Goal: Task Accomplishment & Management: Manage account settings

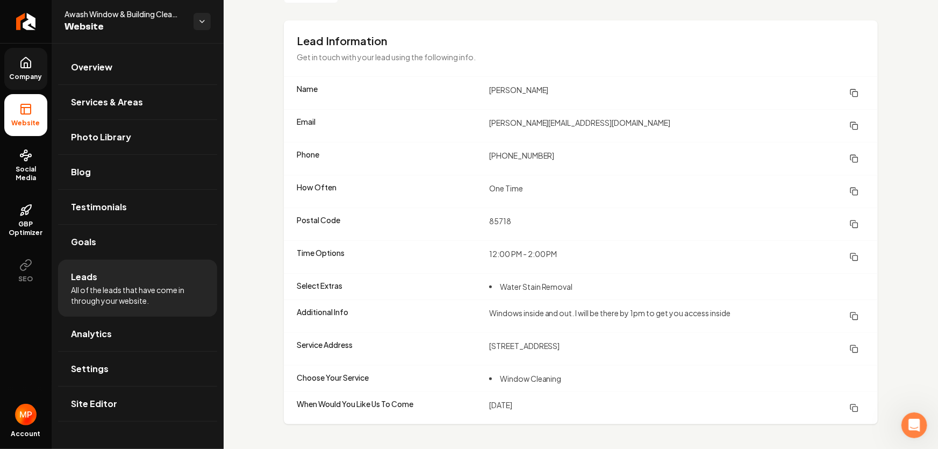
click at [29, 74] on span "Company" at bounding box center [25, 77] width 41 height 9
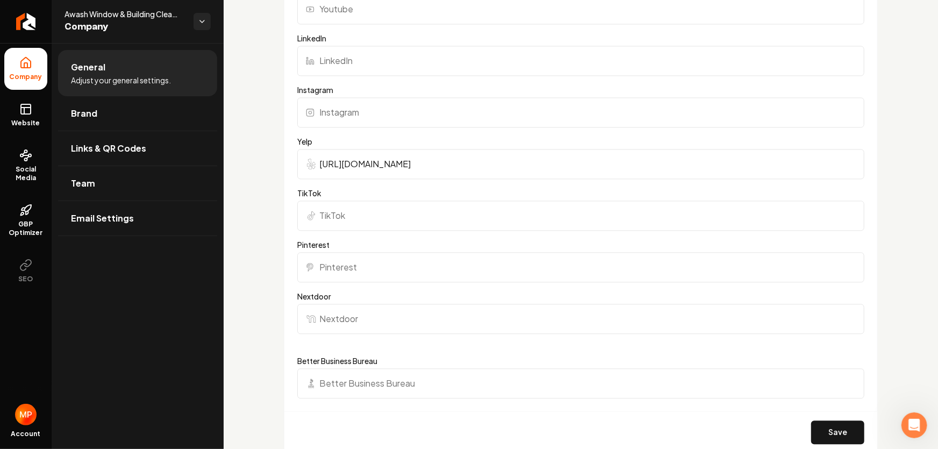
scroll to position [928, 0]
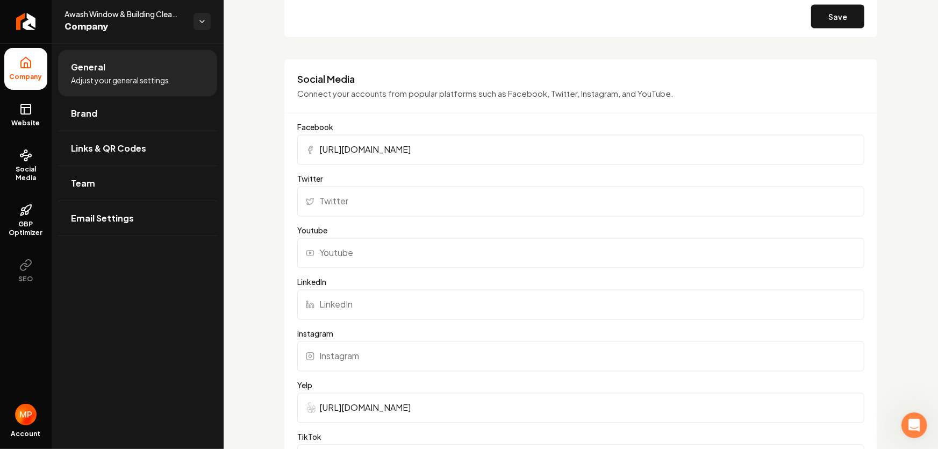
click at [371, 251] on input "Youtube" at bounding box center [580, 253] width 567 height 30
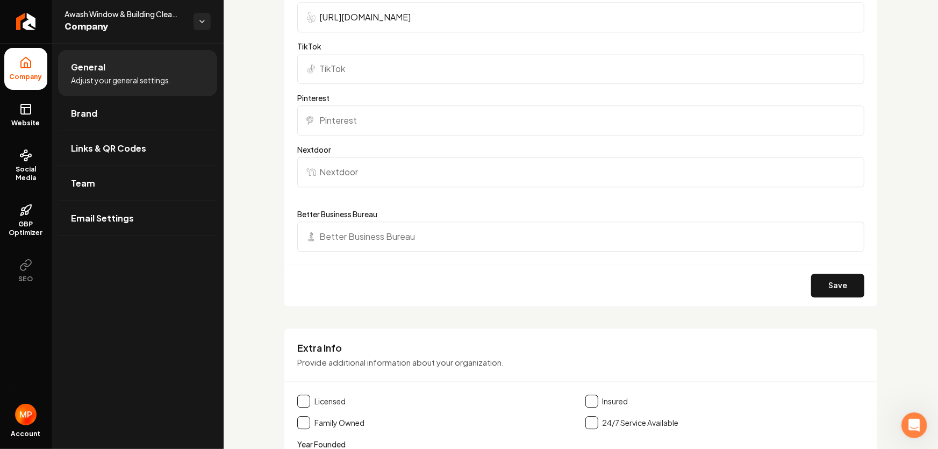
scroll to position [1514, 0]
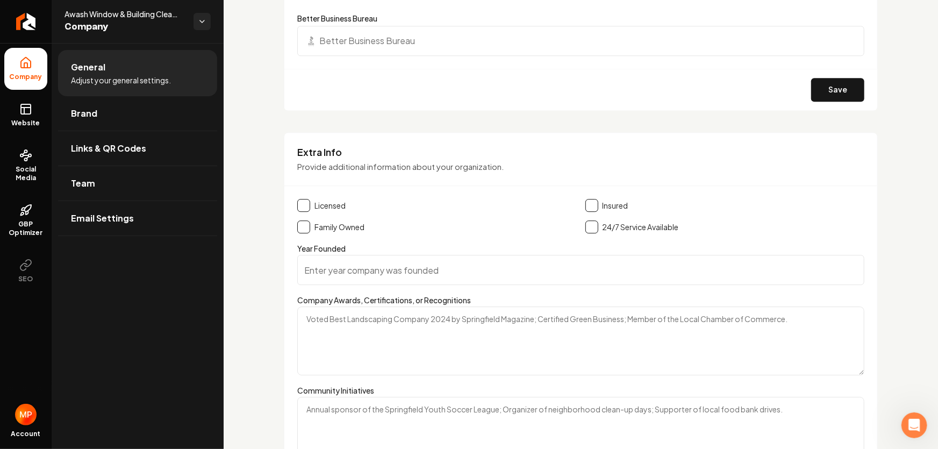
click at [30, 416] on img "Open user button" at bounding box center [25, 413] width 21 height 21
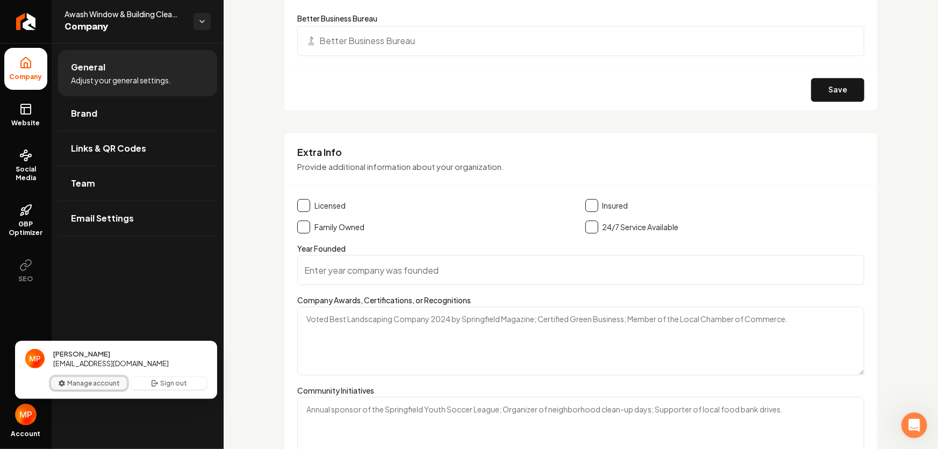
click at [89, 385] on button "Manage account" at bounding box center [89, 383] width 76 height 13
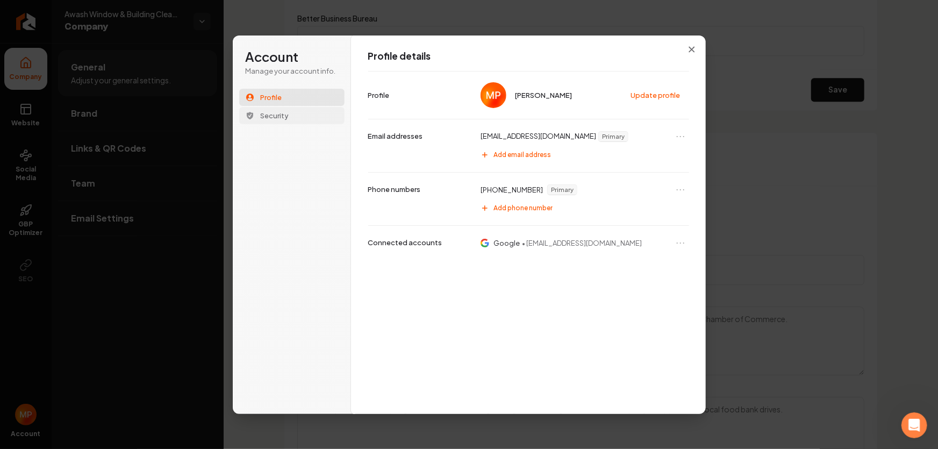
click at [278, 113] on span "Security" at bounding box center [275, 116] width 28 height 10
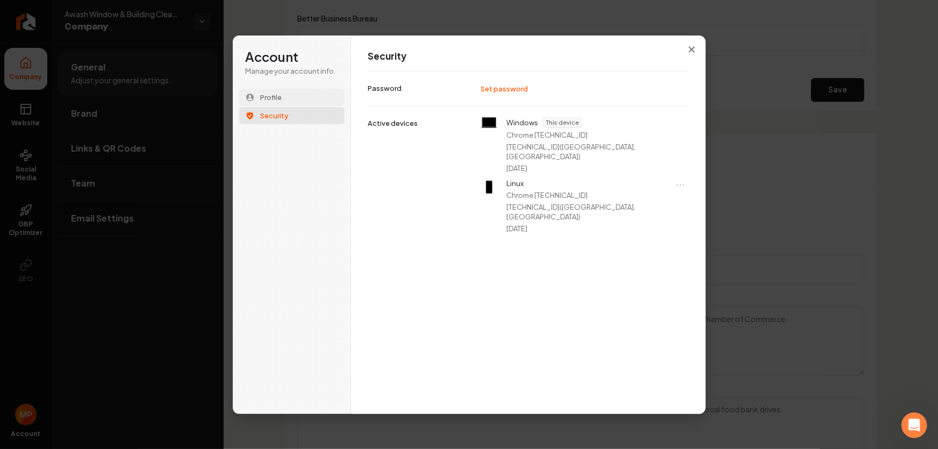
click at [276, 97] on span "Profile" at bounding box center [271, 97] width 21 height 10
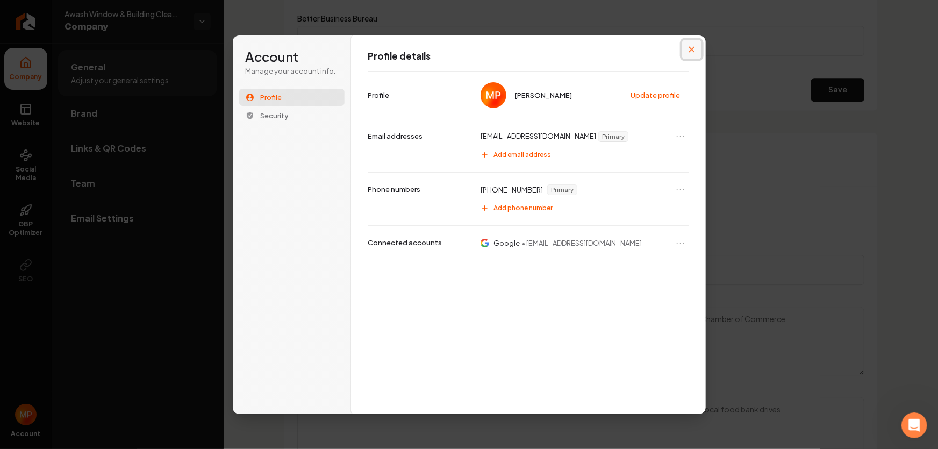
click at [693, 48] on icon "Close modal" at bounding box center [691, 49] width 6 height 6
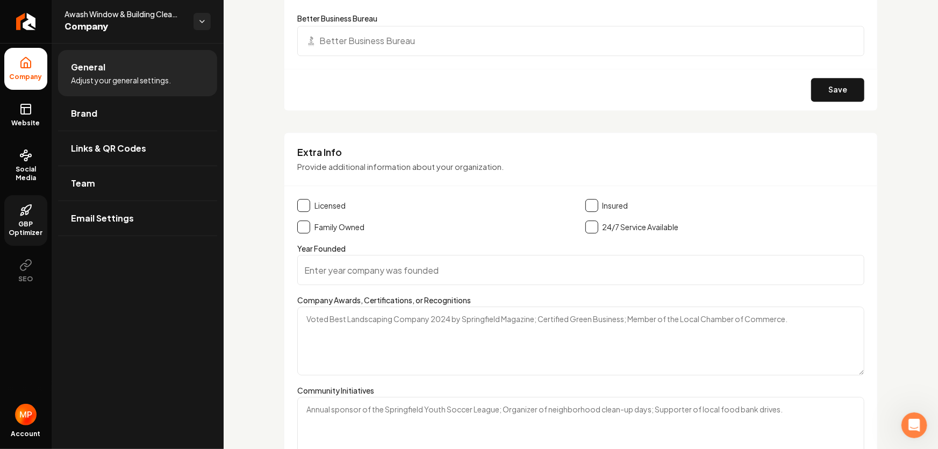
click at [31, 217] on link "GBP Optimizer" at bounding box center [25, 220] width 43 height 51
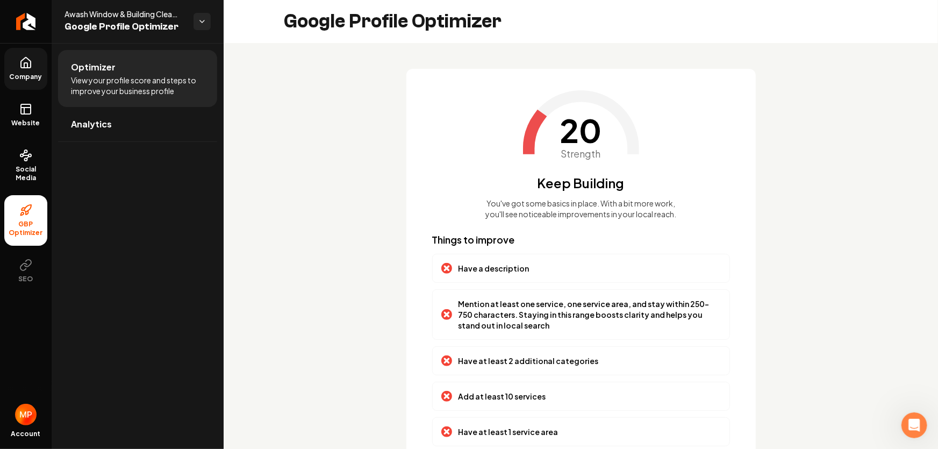
scroll to position [86, 0]
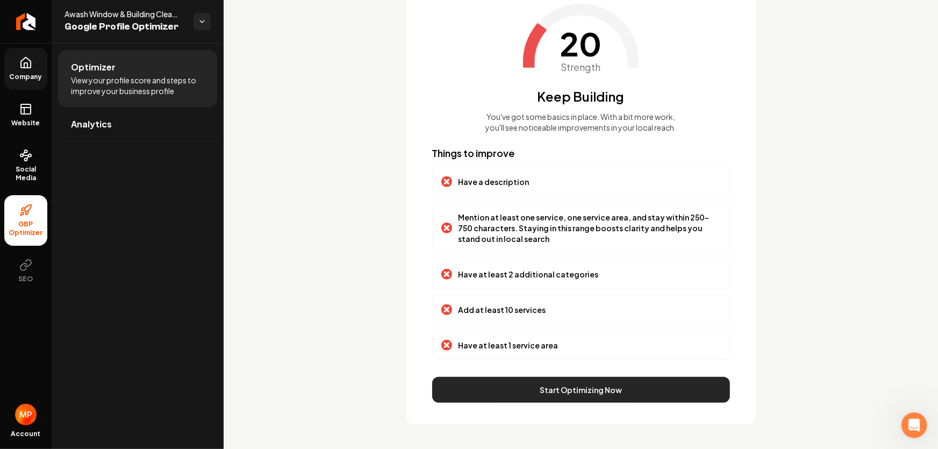
click at [592, 392] on button "Start Optimizing Now" at bounding box center [581, 390] width 298 height 26
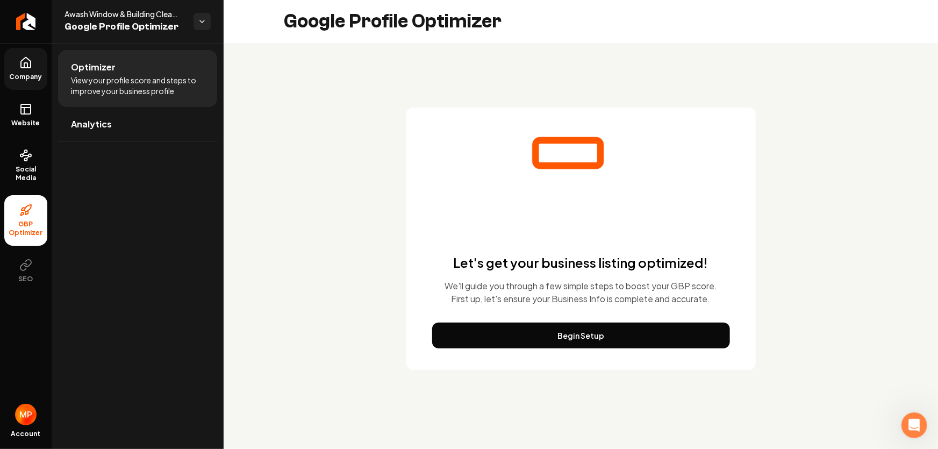
scroll to position [0, 0]
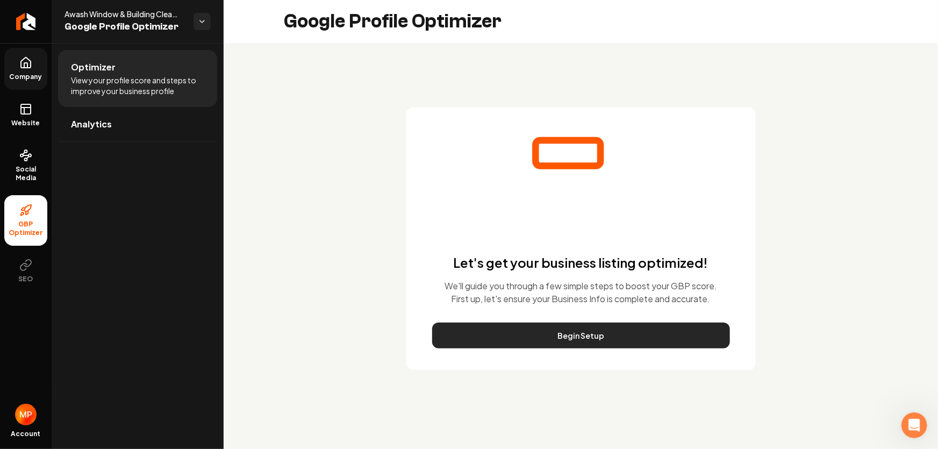
click at [584, 338] on button "Begin Setup" at bounding box center [581, 335] width 298 height 26
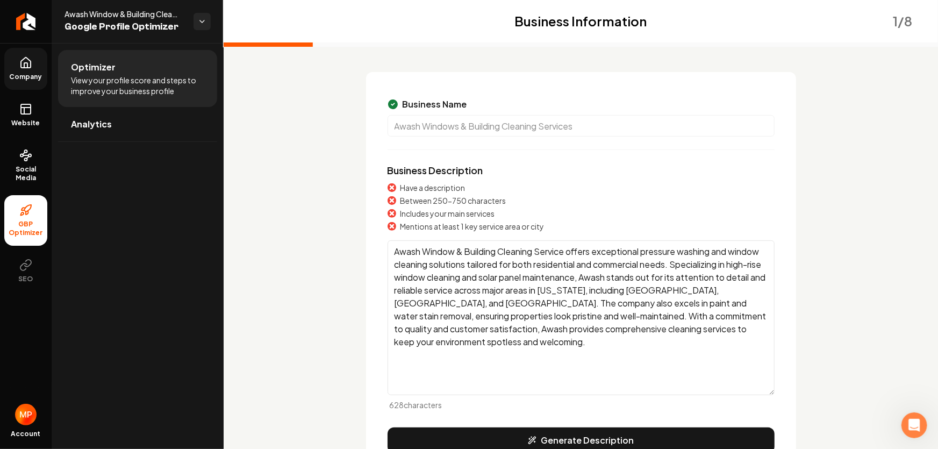
scroll to position [136, 0]
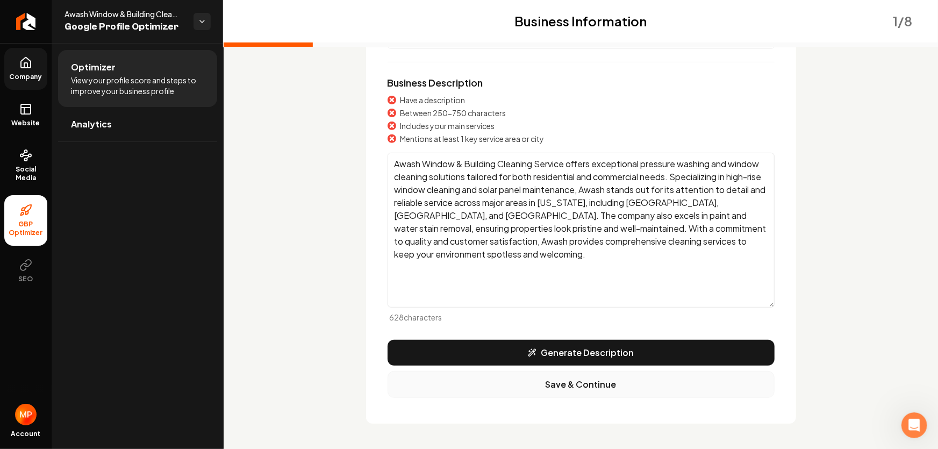
click at [559, 386] on button "Save & Continue" at bounding box center [580, 384] width 387 height 27
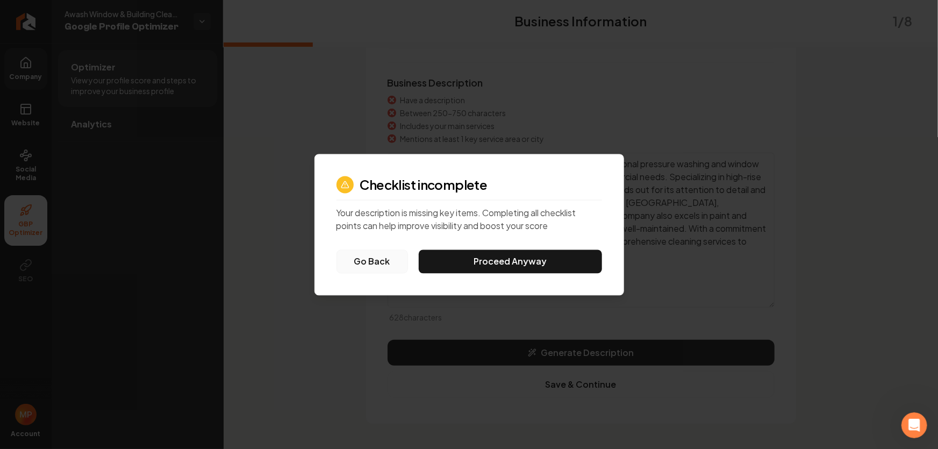
click at [376, 263] on button "Go Back" at bounding box center [371, 261] width 71 height 24
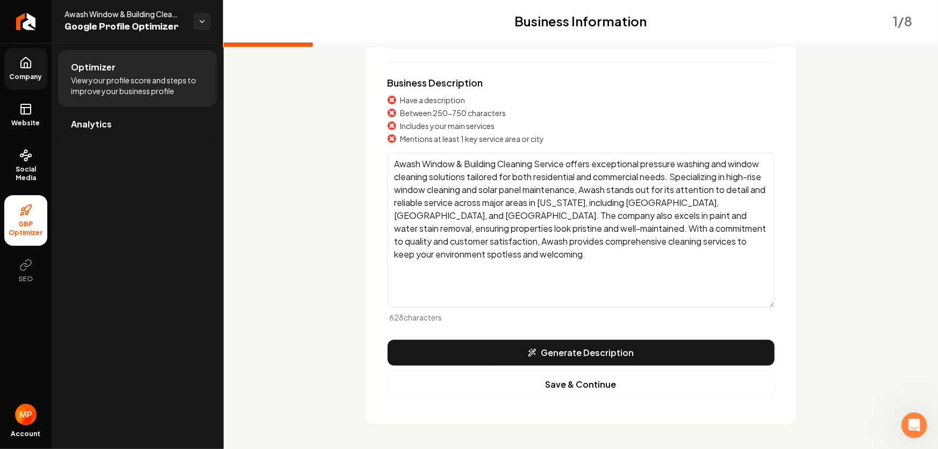
click at [542, 282] on textarea "Awash Window & Building Cleaning Service offers exceptional pressure washing an…" at bounding box center [580, 230] width 387 height 155
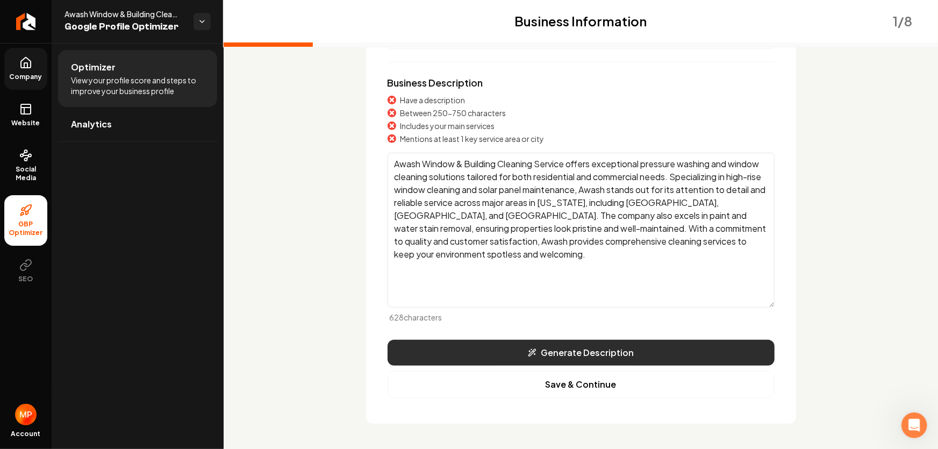
click at [572, 355] on button "Generate Description" at bounding box center [580, 353] width 387 height 26
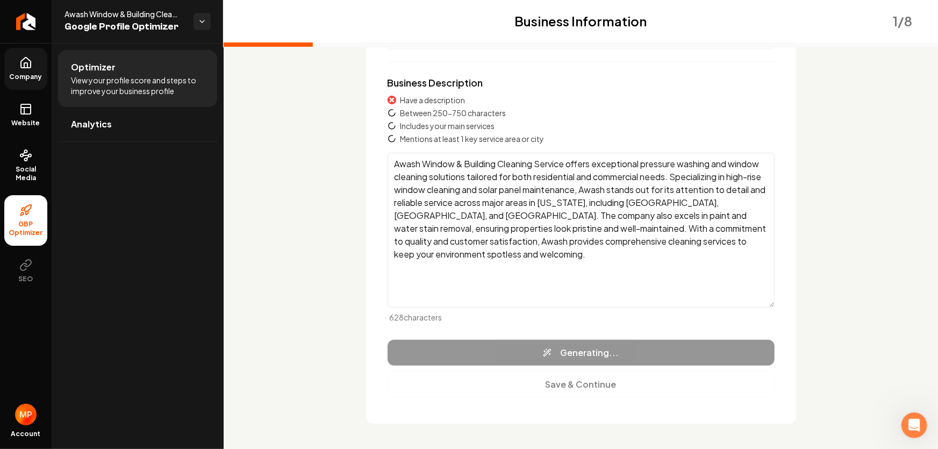
type textarea "Awash Window & Building Cleaning Service specializes in delivering top-notch cl…"
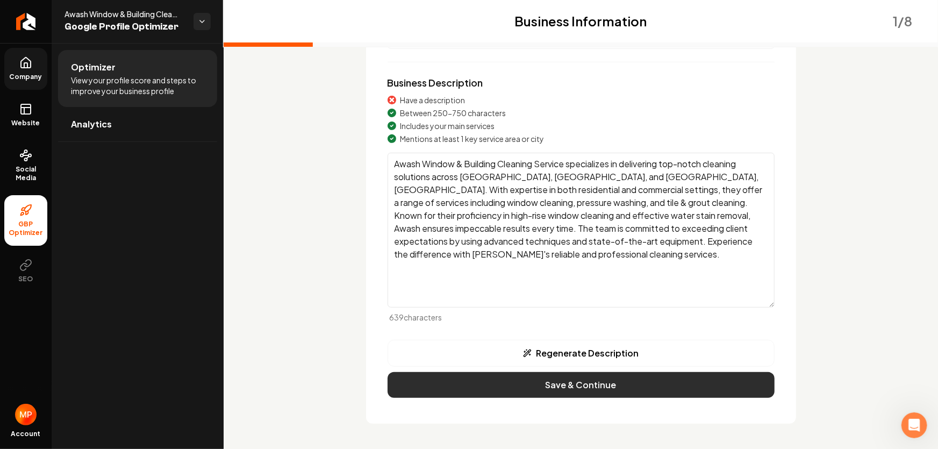
click at [605, 383] on button "Save & Continue" at bounding box center [580, 385] width 387 height 26
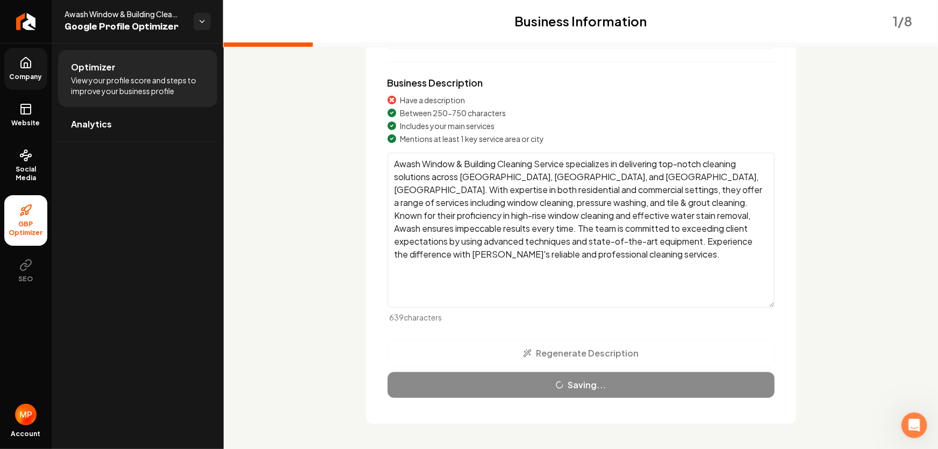
scroll to position [0, 0]
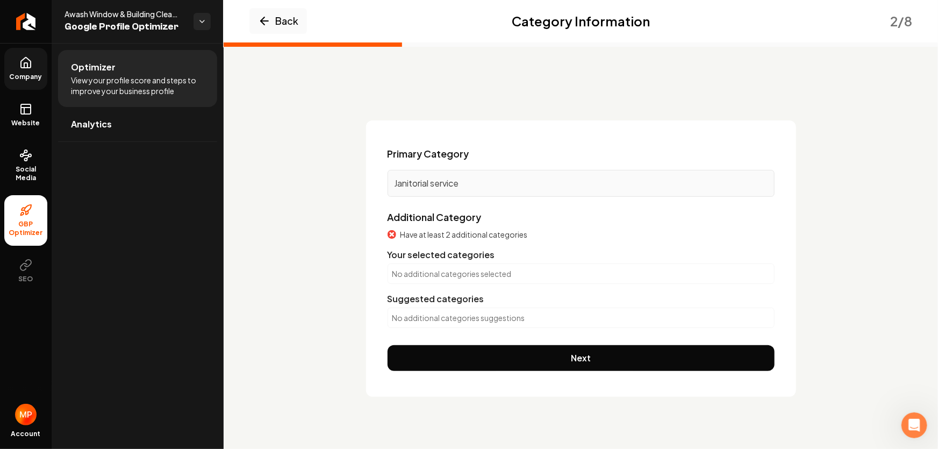
click at [430, 275] on p "No additional categories selected" at bounding box center [580, 273] width 377 height 11
click at [501, 273] on p "No additional categories selected" at bounding box center [580, 273] width 377 height 11
click at [514, 273] on p "No additional categories selected" at bounding box center [580, 273] width 377 height 11
click at [517, 273] on p "No additional categories selected" at bounding box center [580, 273] width 377 height 11
click at [521, 273] on p "No additional categories selected" at bounding box center [580, 273] width 377 height 11
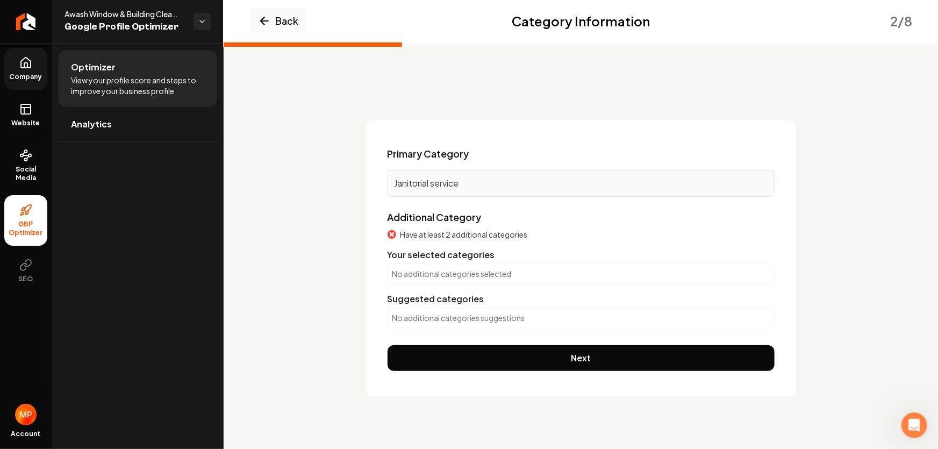
click at [473, 182] on p "Janitorial service" at bounding box center [580, 183] width 373 height 13
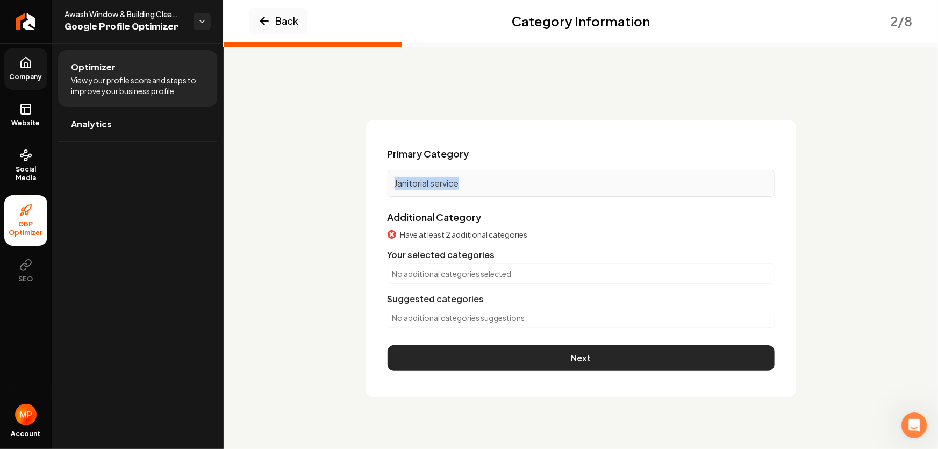
click at [559, 362] on button "Next" at bounding box center [580, 358] width 387 height 26
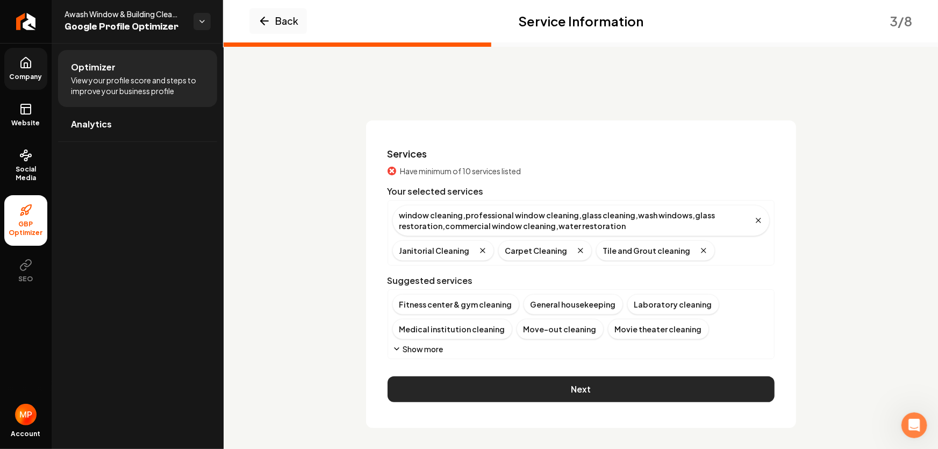
click at [572, 389] on button "Next" at bounding box center [580, 389] width 387 height 26
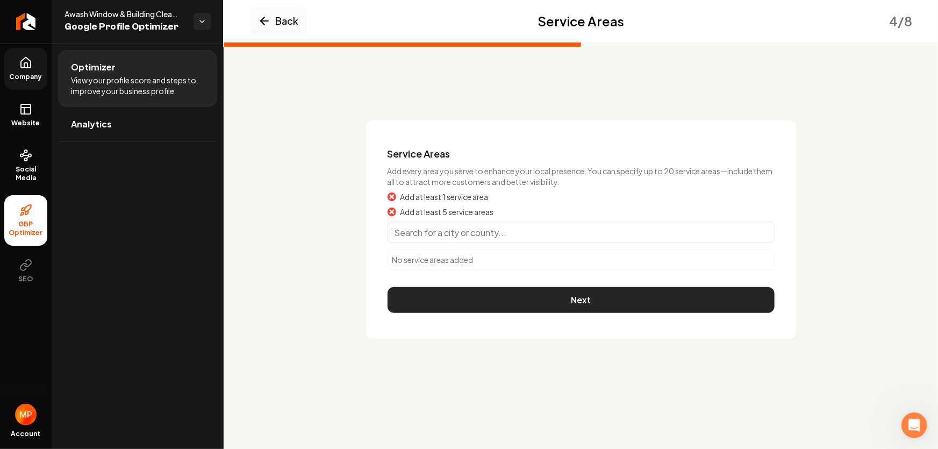
click at [579, 302] on button "Next" at bounding box center [580, 300] width 387 height 26
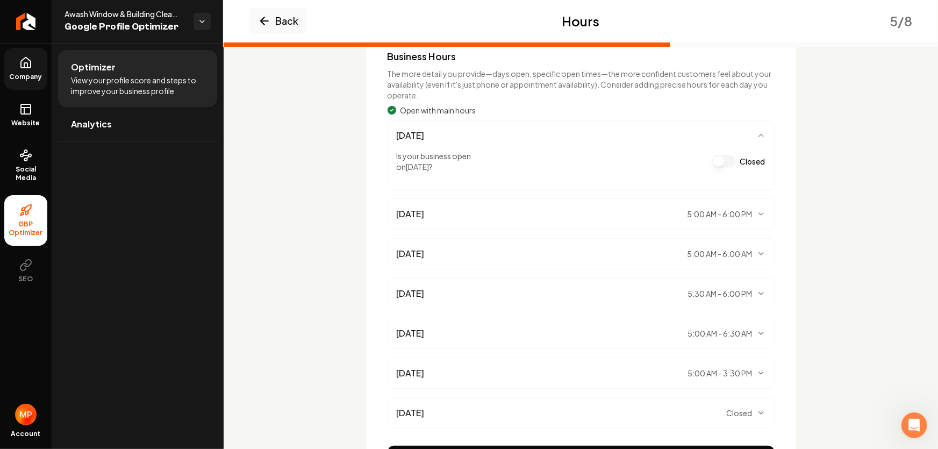
scroll to position [170, 0]
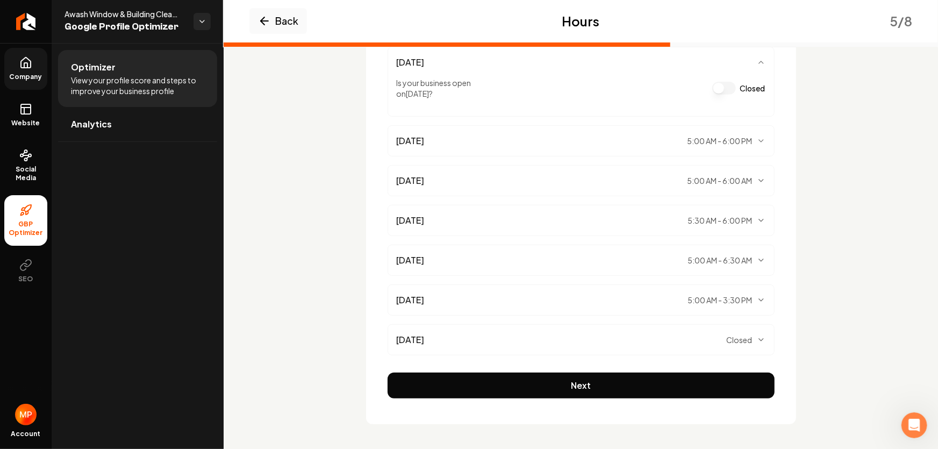
click at [559, 387] on button "Next" at bounding box center [580, 385] width 387 height 26
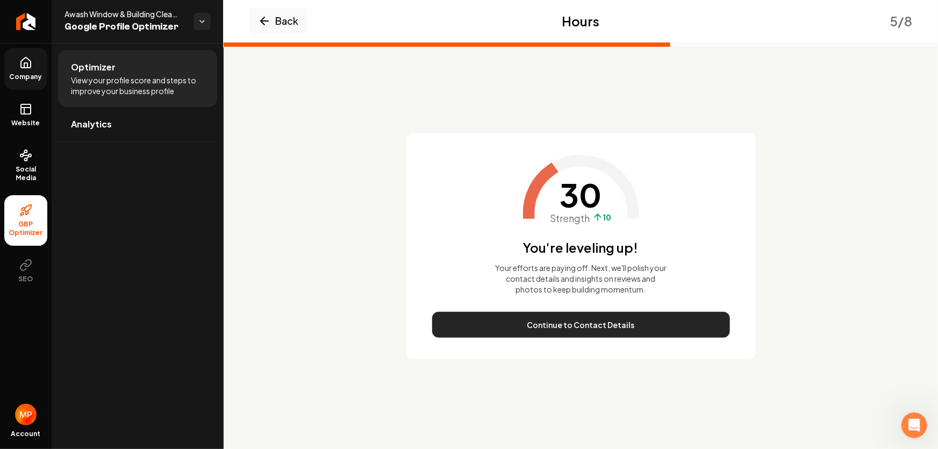
click at [566, 328] on button "Continue to Contact Details" at bounding box center [581, 325] width 298 height 26
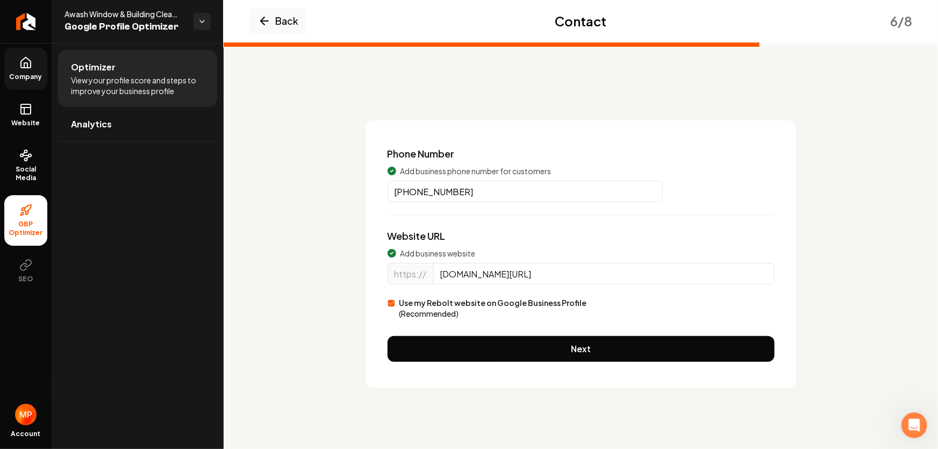
click at [484, 312] on label "Use my Rebolt website on Google Business Profile (Recommended)" at bounding box center [493, 307] width 188 height 21
click at [395, 307] on button "Use my Rebolt website on Google Business Profile (Recommended)" at bounding box center [391, 303] width 8 height 8
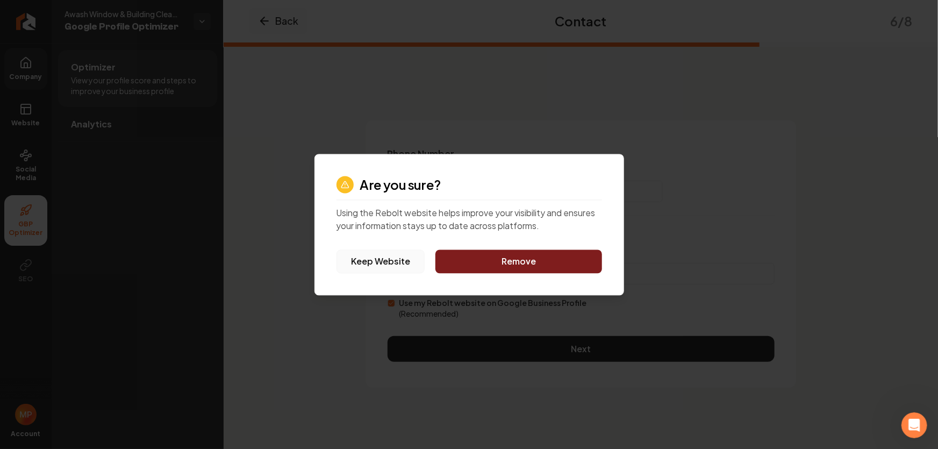
click at [384, 263] on button "Keep Website" at bounding box center [380, 261] width 89 height 24
type input "[DOMAIN_NAME]"
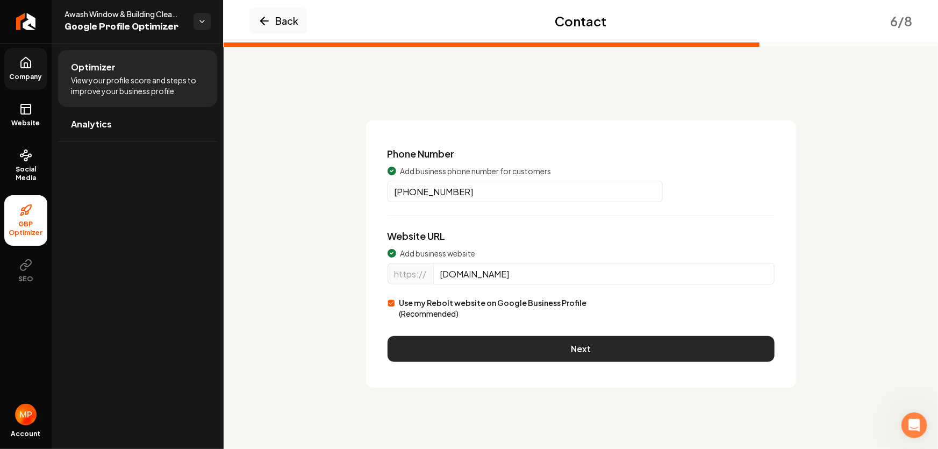
click at [467, 347] on button "Next" at bounding box center [580, 349] width 387 height 26
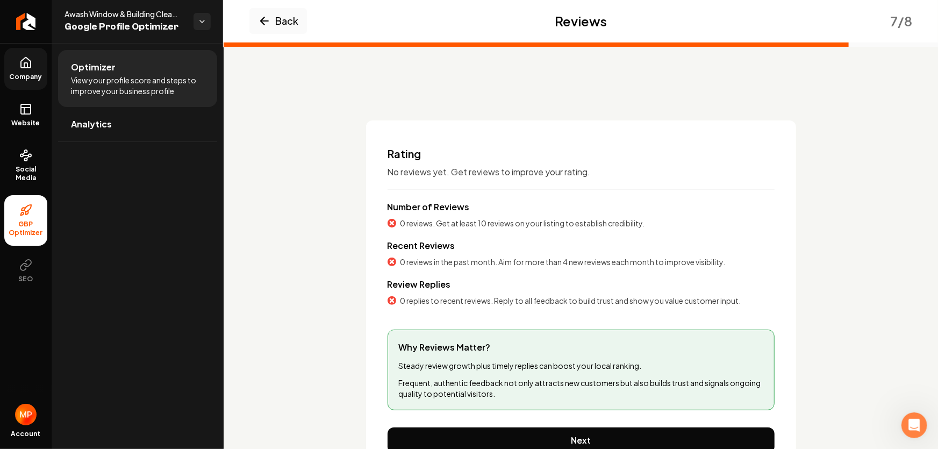
scroll to position [55, 0]
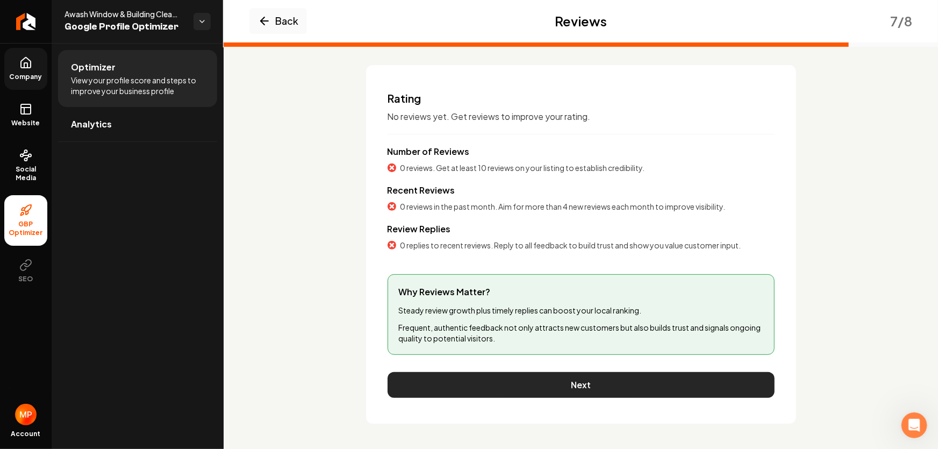
click at [542, 388] on button "Next" at bounding box center [580, 385] width 387 height 26
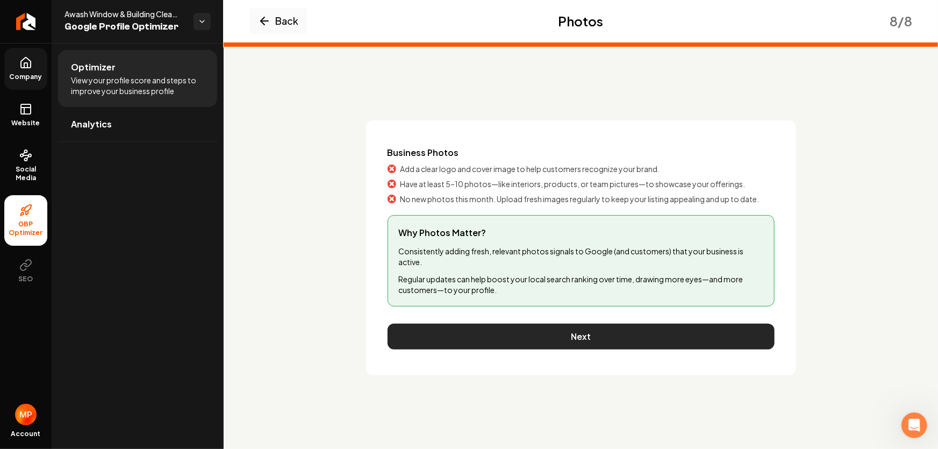
click at [553, 338] on button "Next" at bounding box center [580, 336] width 387 height 26
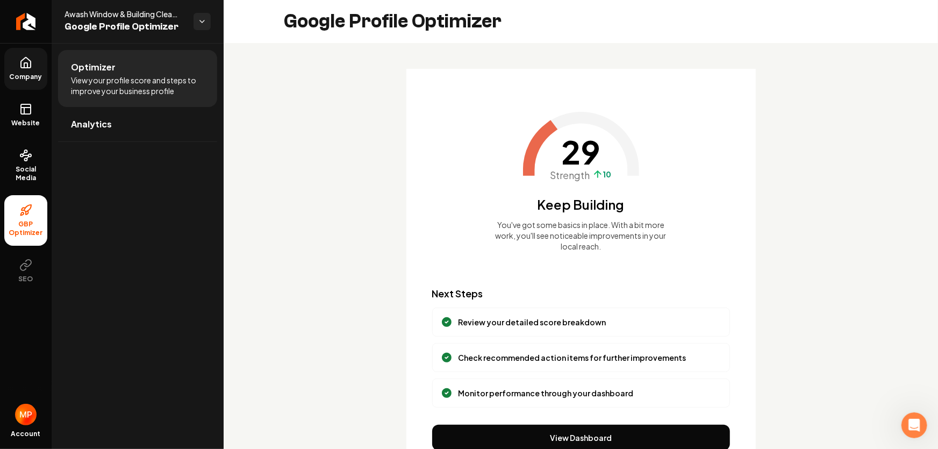
scroll to position [48, 0]
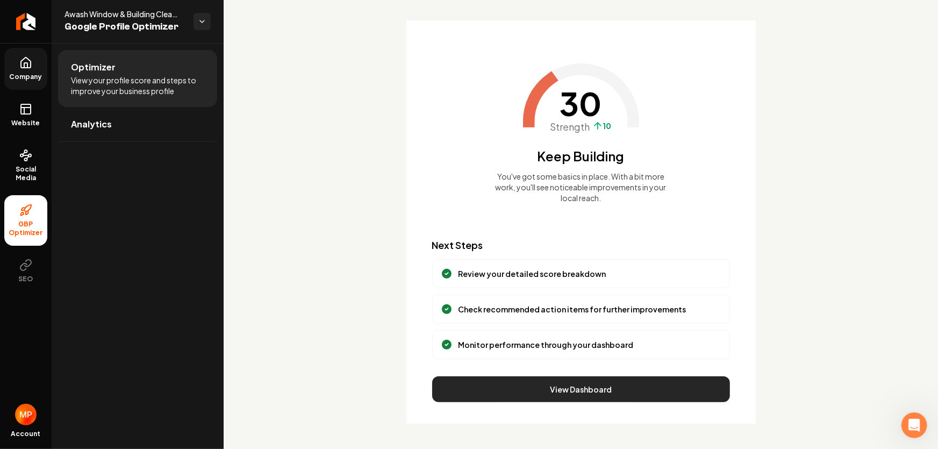
click at [531, 391] on button "View Dashboard" at bounding box center [581, 389] width 298 height 26
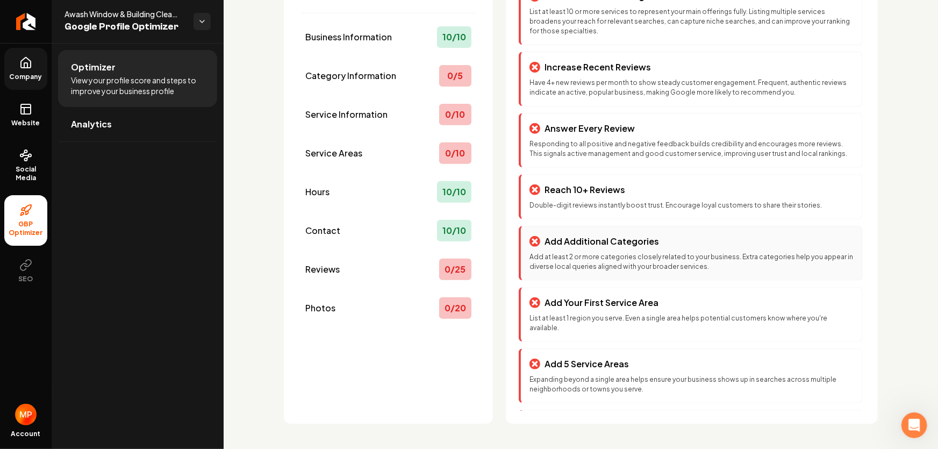
scroll to position [0, 0]
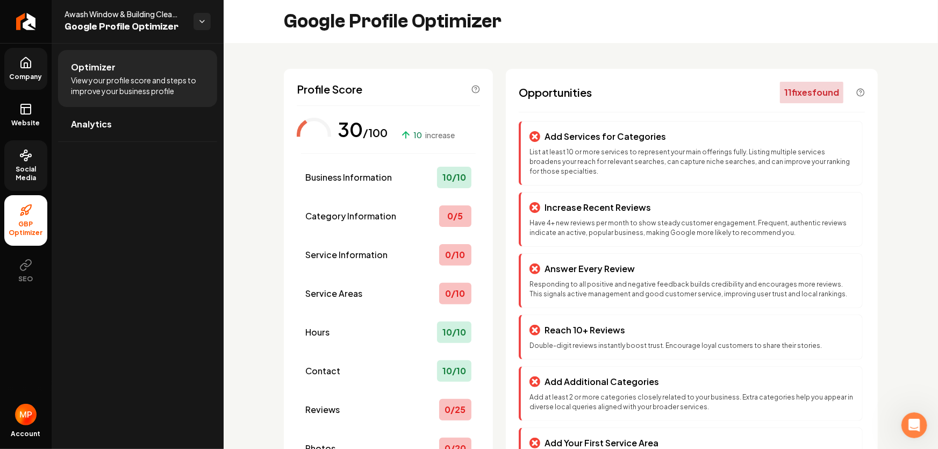
click at [27, 158] on circle at bounding box center [26, 159] width 3 height 3
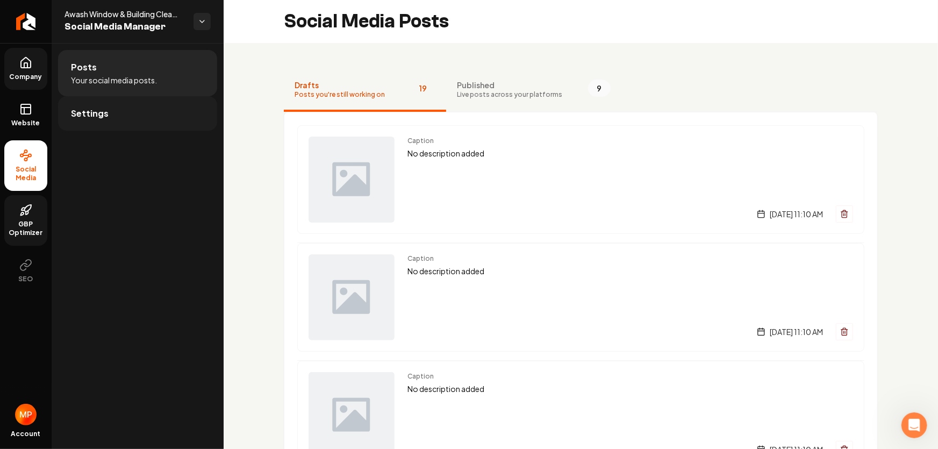
click at [90, 118] on span "Settings" at bounding box center [90, 113] width 38 height 13
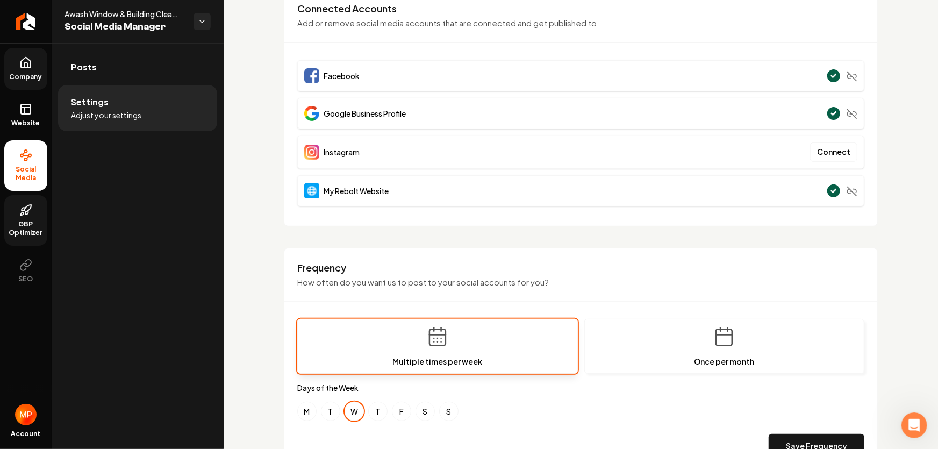
scroll to position [244, 0]
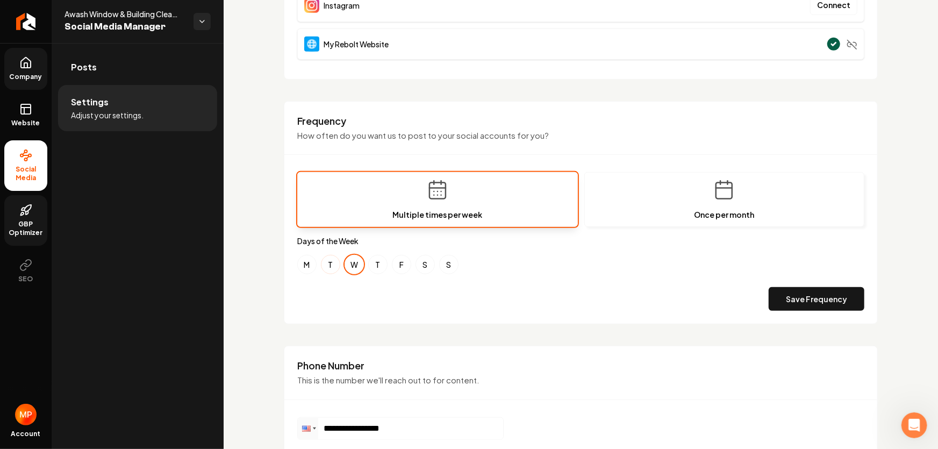
click at [327, 264] on button "T" at bounding box center [330, 264] width 19 height 19
click at [381, 270] on button "T" at bounding box center [377, 264] width 19 height 19
click at [306, 266] on button "M" at bounding box center [306, 264] width 19 height 19
click at [450, 267] on button "S" at bounding box center [448, 264] width 19 height 19
click at [379, 272] on button "T" at bounding box center [377, 264] width 19 height 19
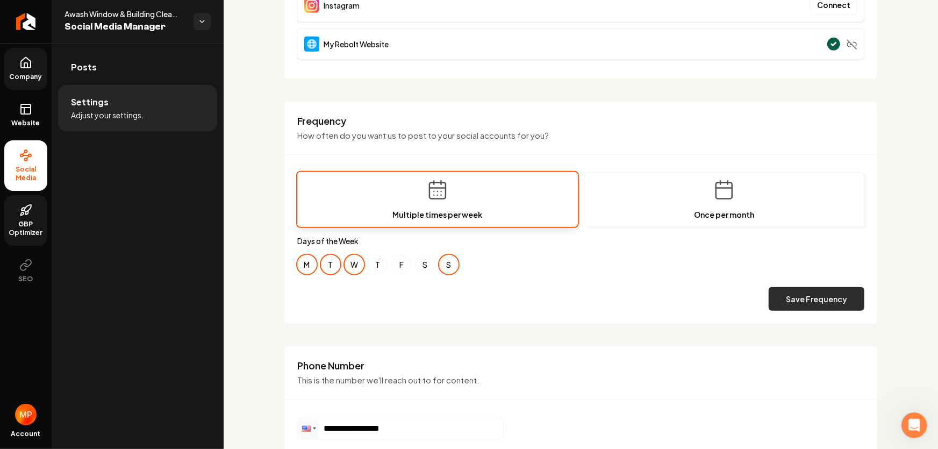
click at [805, 299] on button "Save Frequency" at bounding box center [816, 299] width 96 height 24
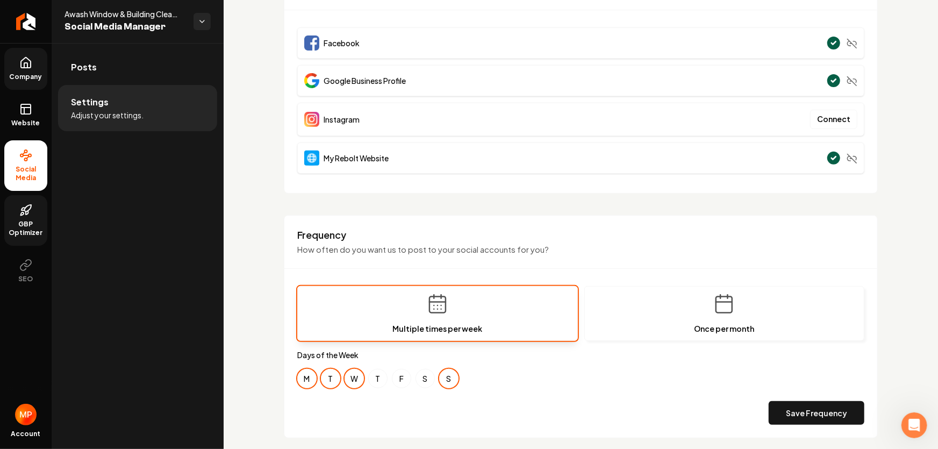
scroll to position [0, 0]
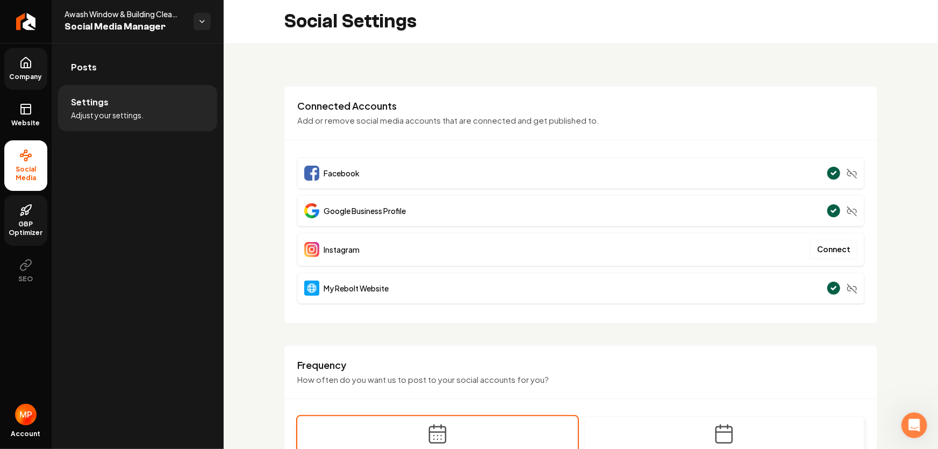
click at [18, 68] on link "Company" at bounding box center [25, 69] width 43 height 42
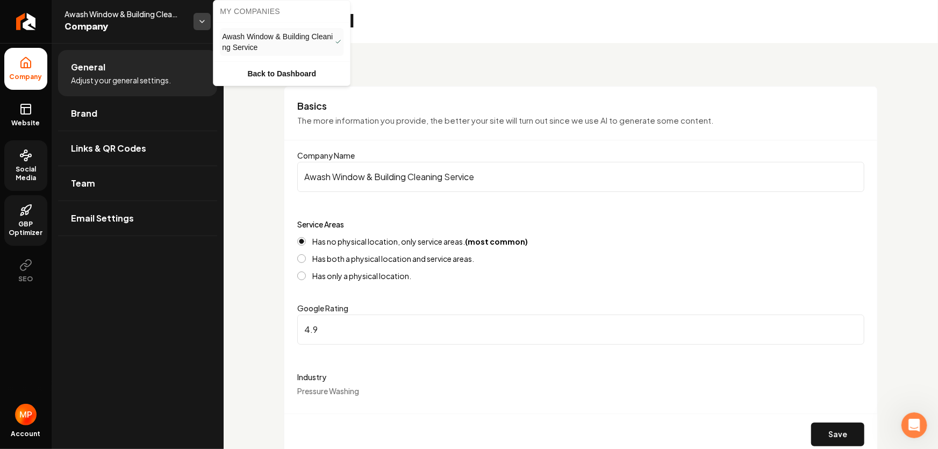
click at [206, 19] on html "Company Website Social Media GBP Optimizer SEO Account Awash Window & Building …" at bounding box center [469, 224] width 938 height 449
click at [268, 53] on link "Awash Window & Building Cleaning Service" at bounding box center [282, 42] width 124 height 28
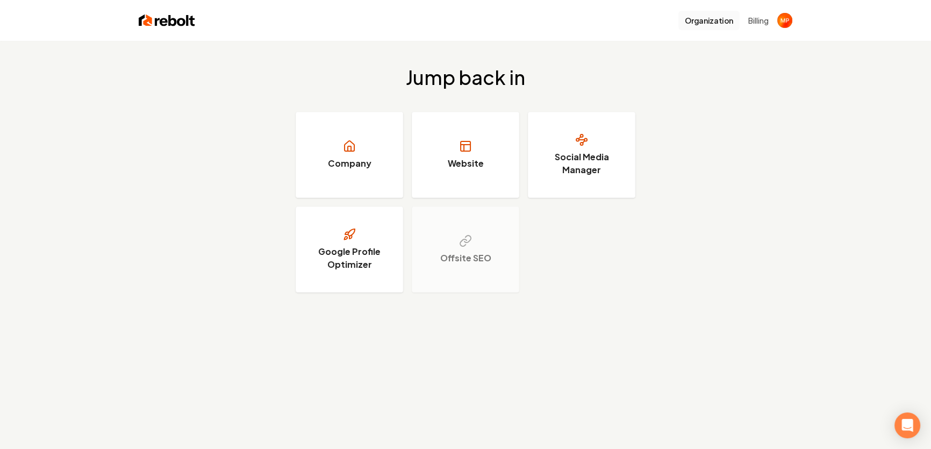
click at [719, 20] on button "Organization" at bounding box center [708, 20] width 61 height 19
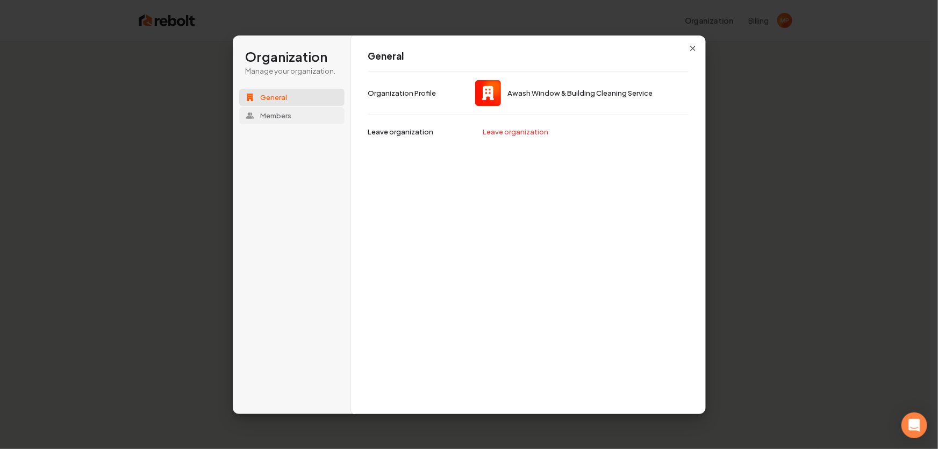
click at [269, 116] on span "Members" at bounding box center [276, 116] width 31 height 10
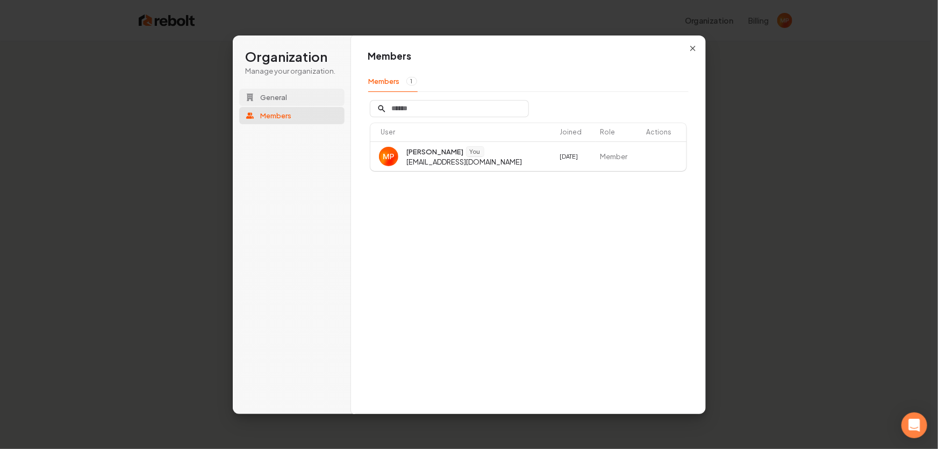
click at [273, 91] on button "General" at bounding box center [291, 97] width 105 height 17
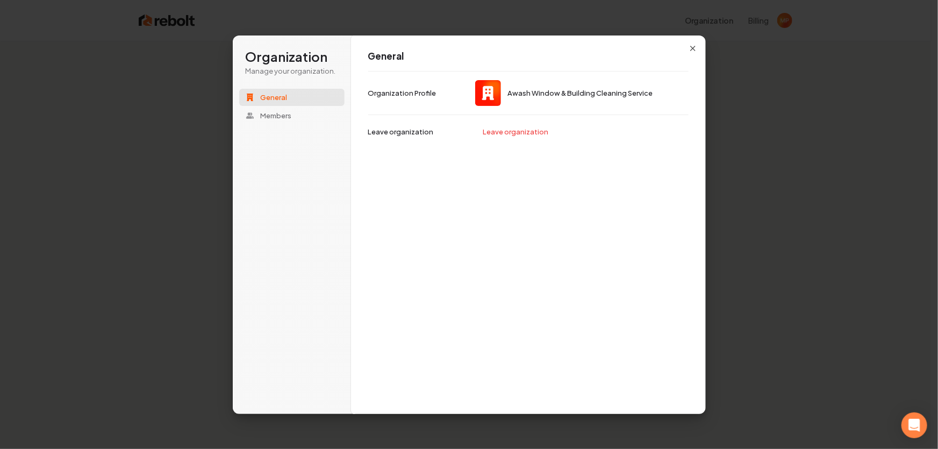
click at [687, 47] on div "General Awash Window & Building Cleaning Service Organization Profile Leave org…" at bounding box center [528, 224] width 355 height 379
click at [695, 47] on icon "button" at bounding box center [692, 48] width 9 height 9
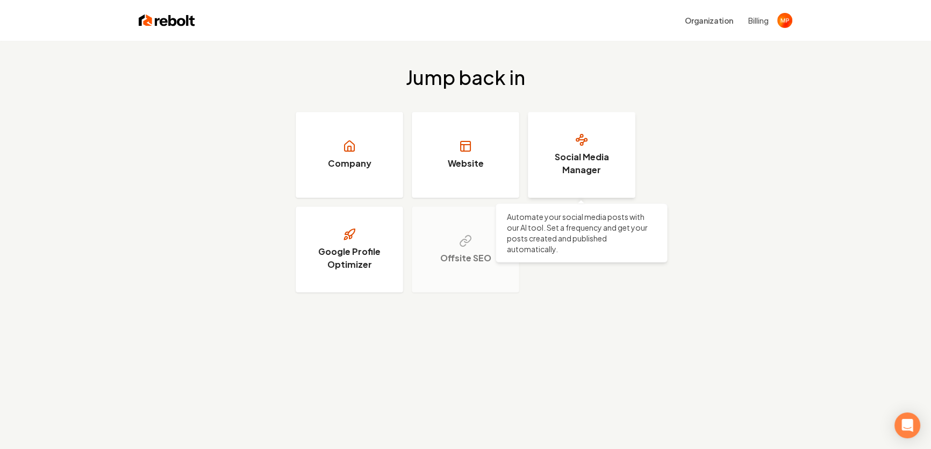
click at [610, 163] on h3 "Social Media Manager" at bounding box center [581, 163] width 81 height 26
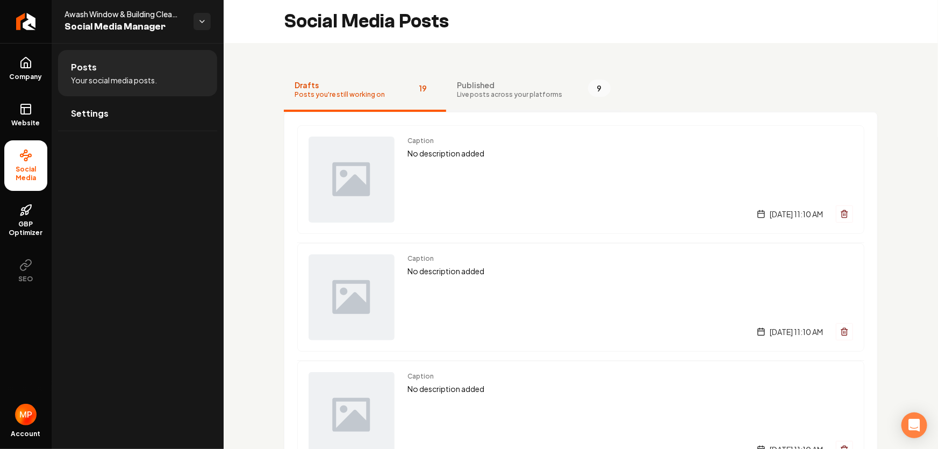
click at [491, 95] on span "Live posts across your platforms" at bounding box center [509, 94] width 105 height 9
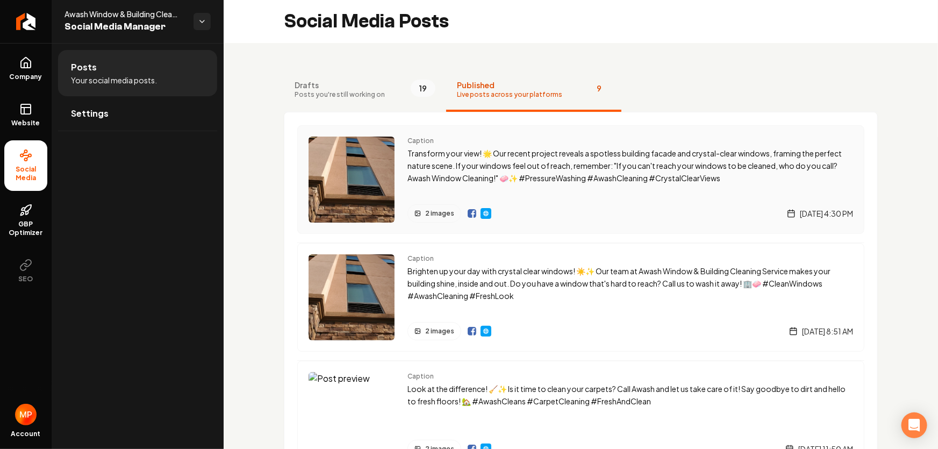
click at [486, 214] on img "Main content area" at bounding box center [485, 213] width 9 height 9
click at [21, 225] on span "GBP Optimizer" at bounding box center [25, 228] width 43 height 17
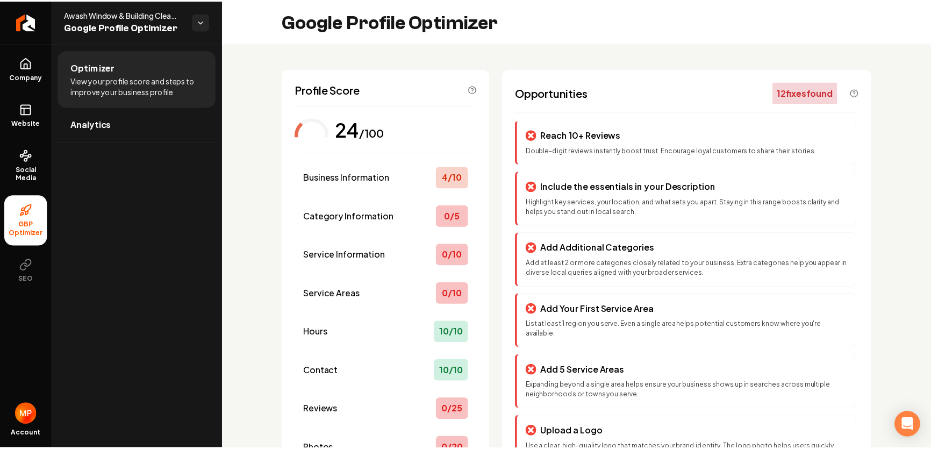
scroll to position [140, 0]
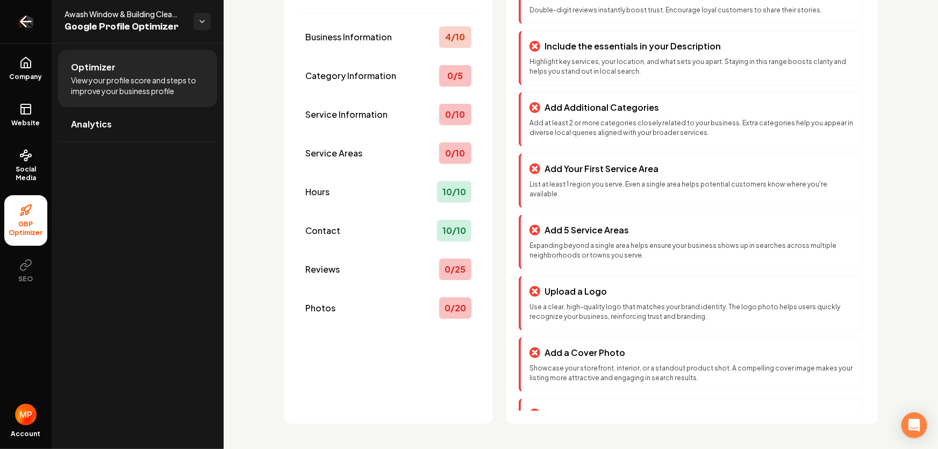
click at [19, 21] on icon "Return to dashboard" at bounding box center [25, 21] width 17 height 17
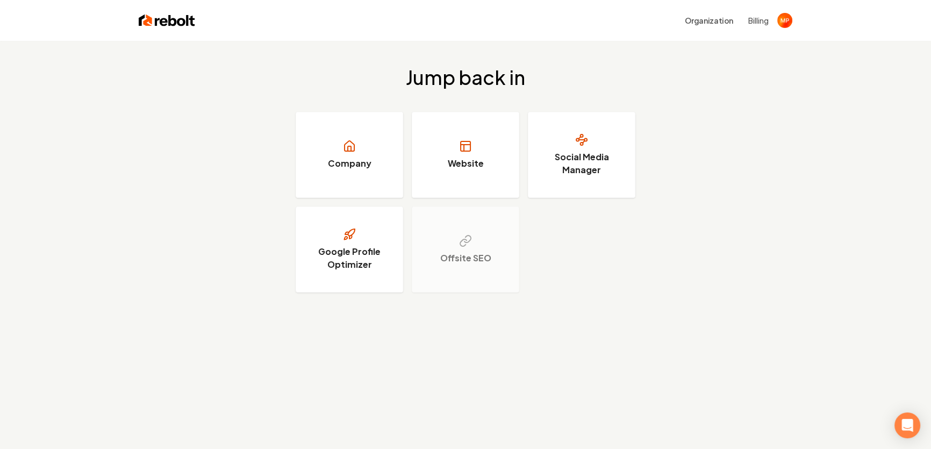
click at [758, 21] on button "Billing" at bounding box center [758, 20] width 20 height 11
click at [149, 18] on img at bounding box center [167, 20] width 56 height 15
click at [784, 25] on img "Open user button" at bounding box center [784, 20] width 15 height 15
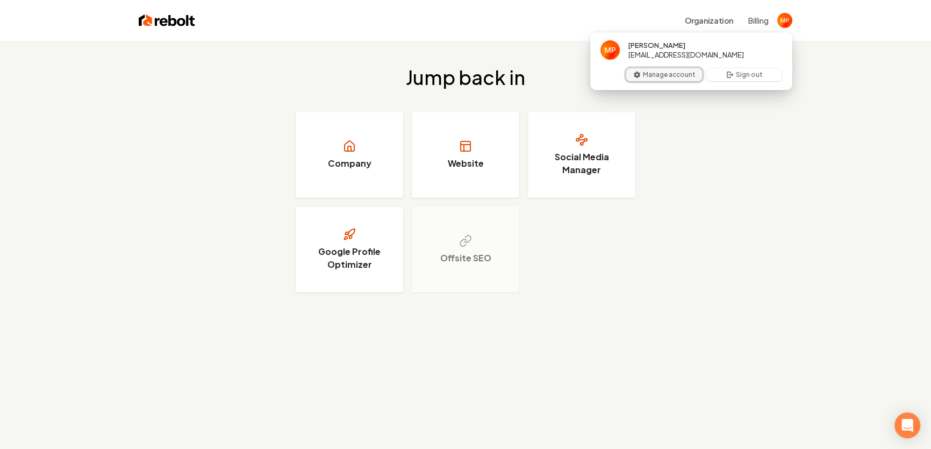
click at [672, 79] on button "Manage account" at bounding box center [664, 74] width 76 height 13
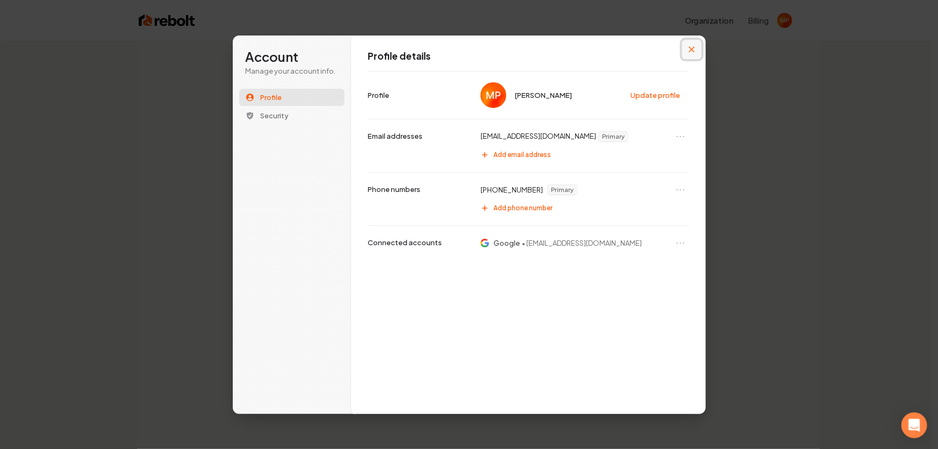
click at [687, 48] on button "Close modal" at bounding box center [691, 49] width 19 height 19
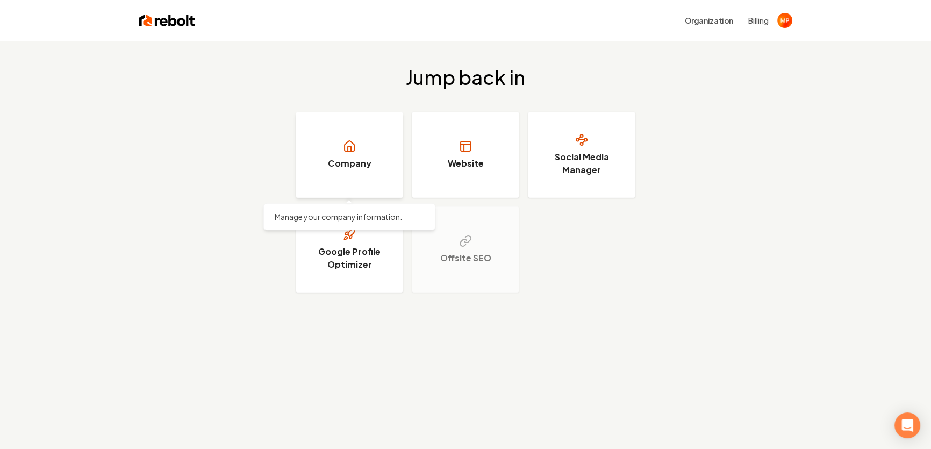
click at [354, 170] on link "Company" at bounding box center [348, 155] width 107 height 86
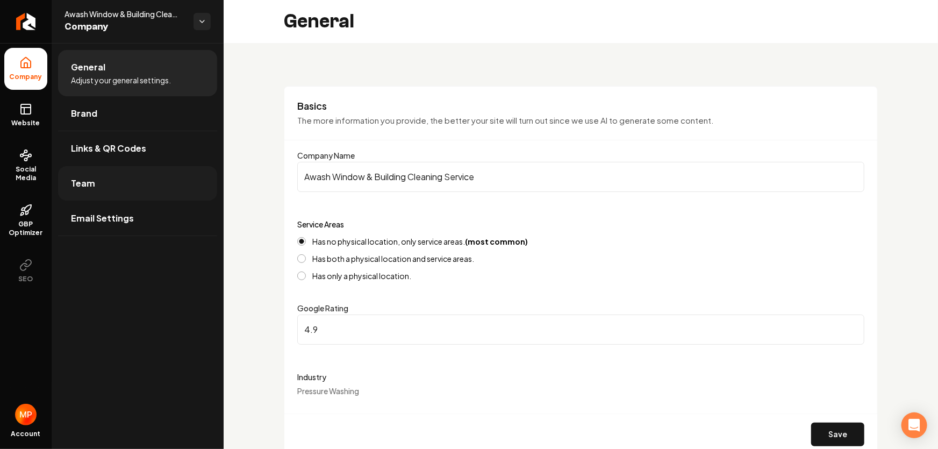
click at [91, 190] on link "Team" at bounding box center [137, 183] width 159 height 34
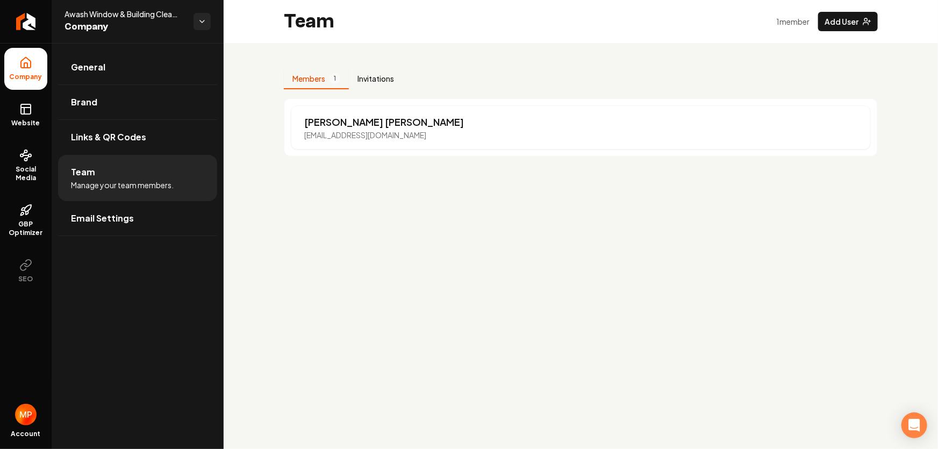
click at [366, 81] on button "Invitations" at bounding box center [376, 79] width 54 height 20
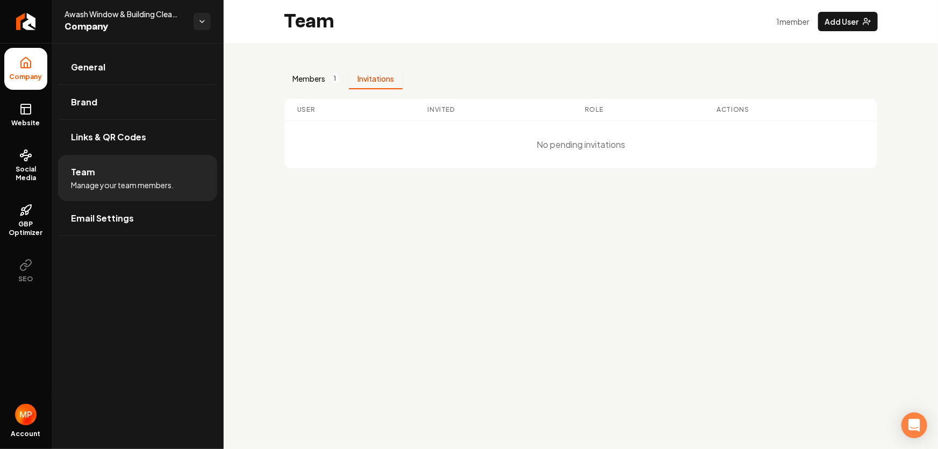
click at [318, 81] on button "Members 1" at bounding box center [316, 79] width 65 height 20
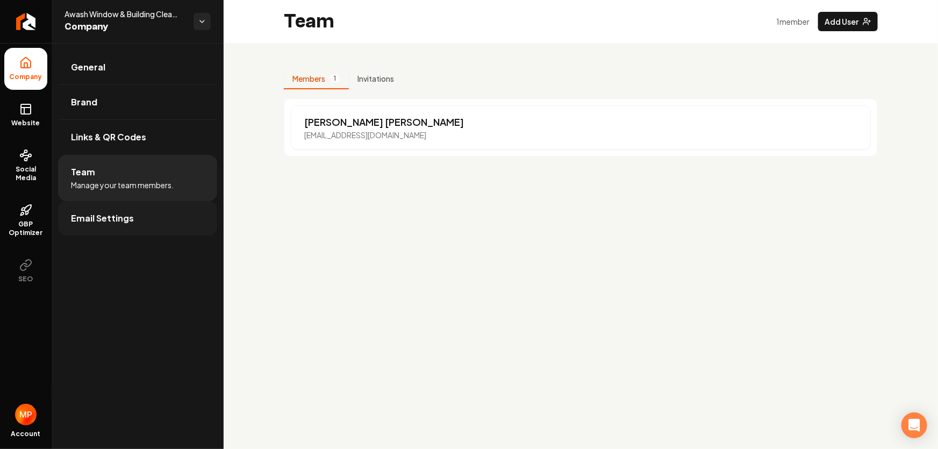
click at [112, 215] on span "Email Settings" at bounding box center [102, 218] width 63 height 13
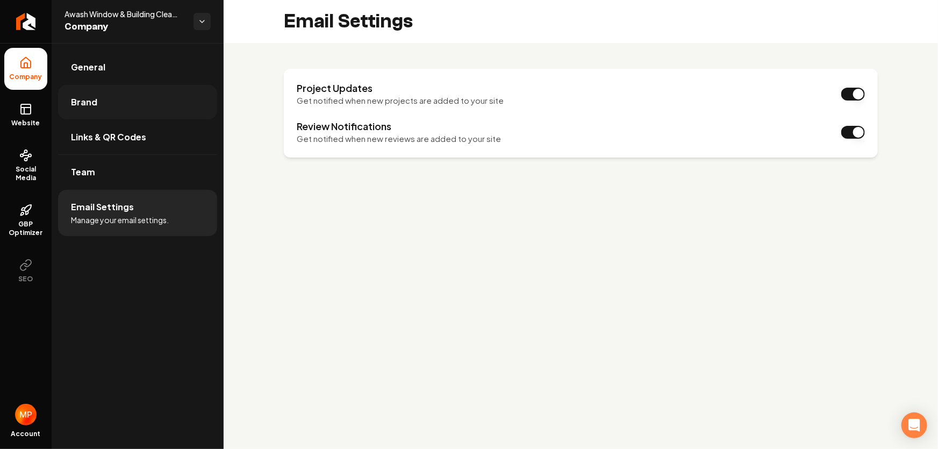
click at [92, 102] on span "Brand" at bounding box center [84, 102] width 26 height 13
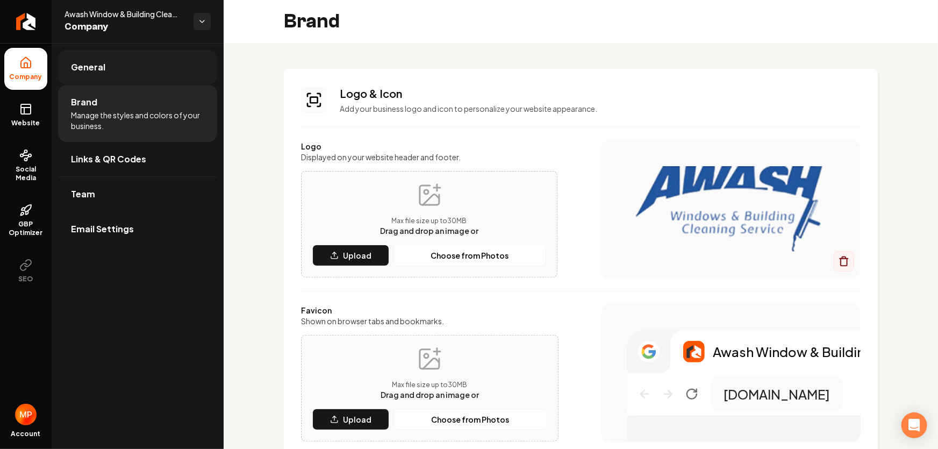
click at [102, 64] on span "General" at bounding box center [88, 67] width 34 height 13
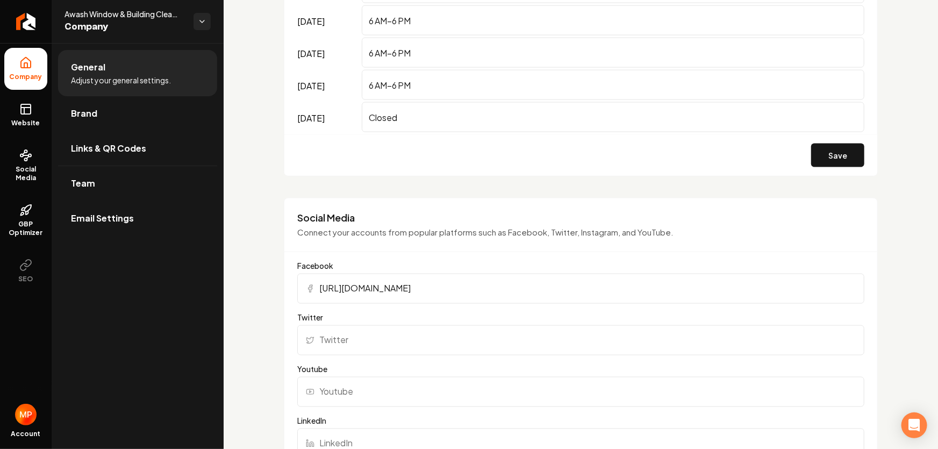
scroll to position [643, 0]
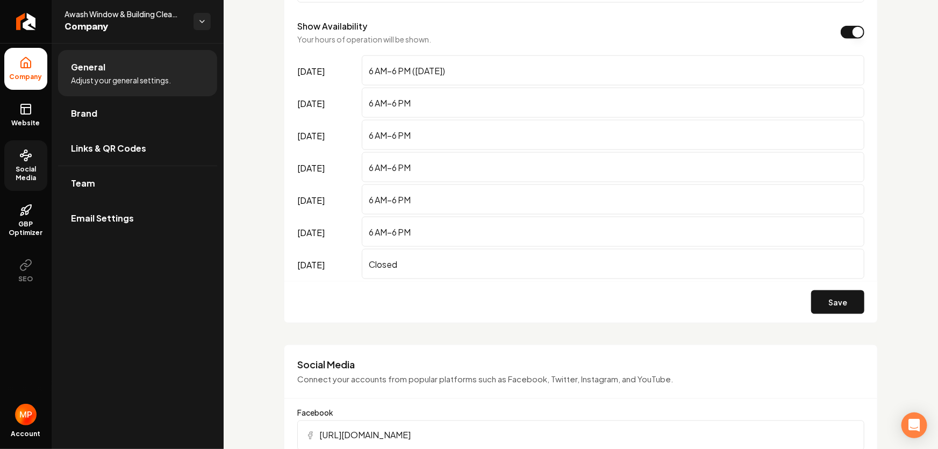
click at [29, 172] on span "Social Media" at bounding box center [25, 173] width 43 height 17
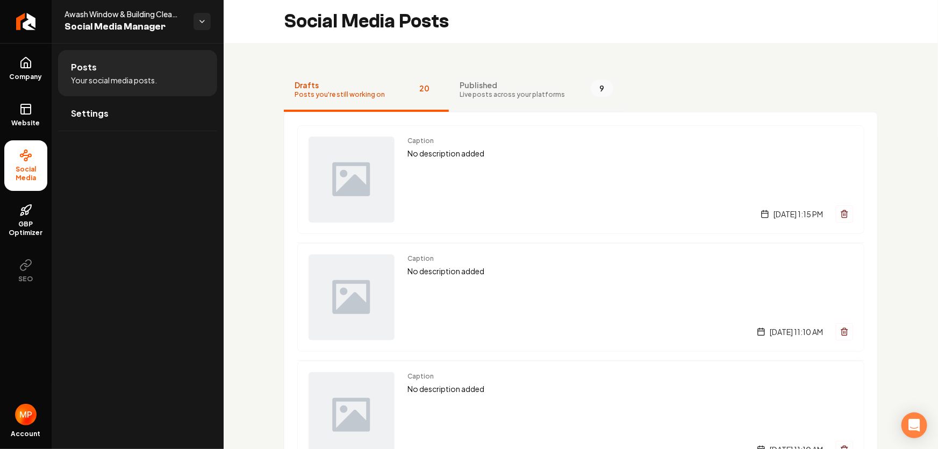
click at [482, 86] on span "Published" at bounding box center [511, 85] width 105 height 11
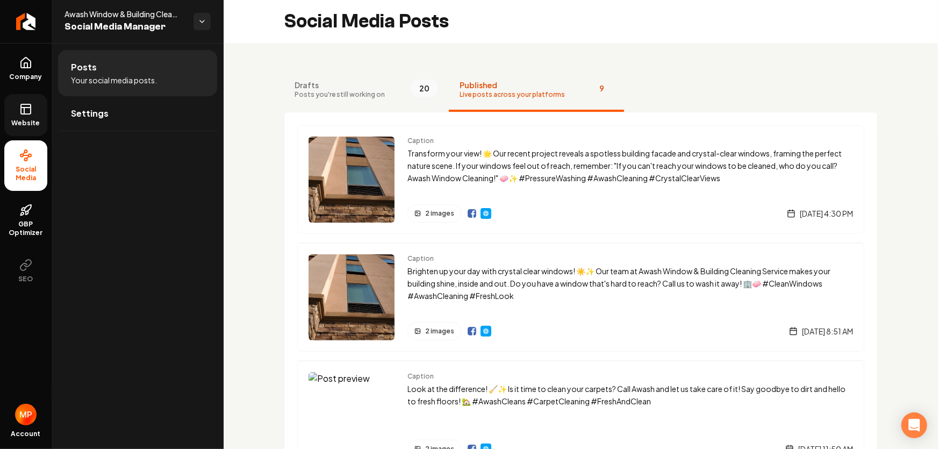
click at [18, 111] on link "Website" at bounding box center [25, 115] width 43 height 42
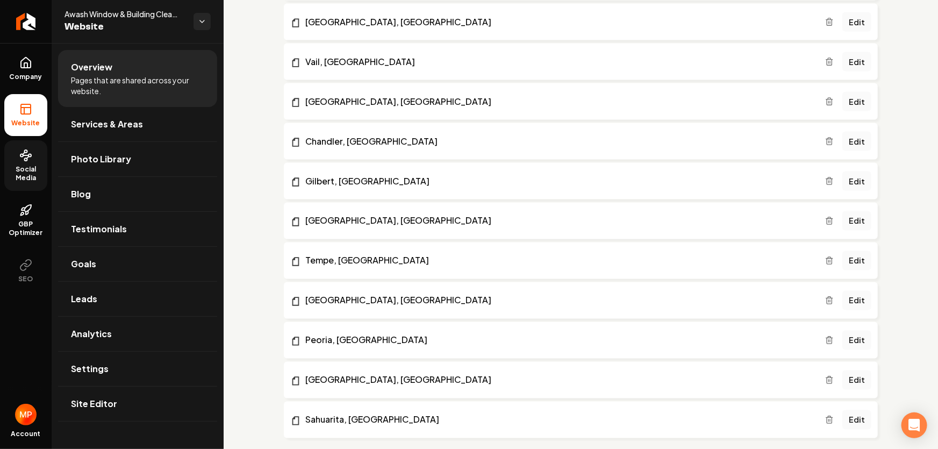
scroll to position [961, 0]
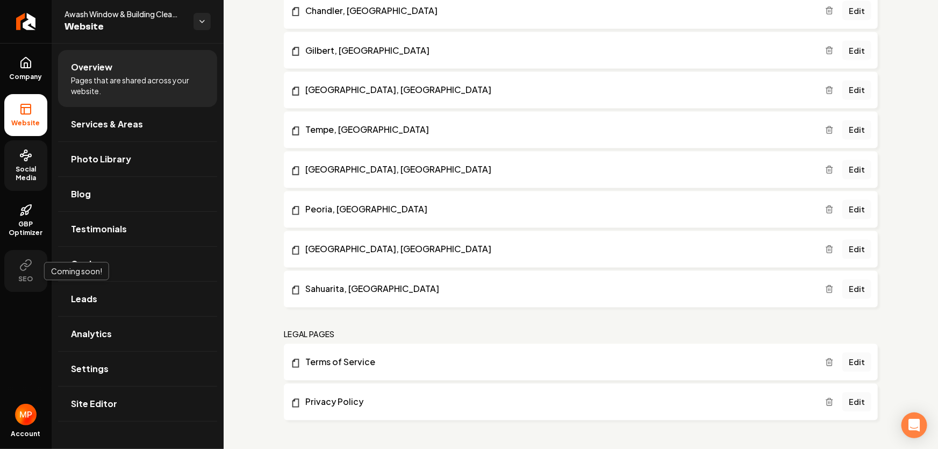
click at [26, 275] on span "SEO" at bounding box center [26, 279] width 23 height 9
click at [22, 223] on span "GBP Optimizer" at bounding box center [25, 228] width 43 height 17
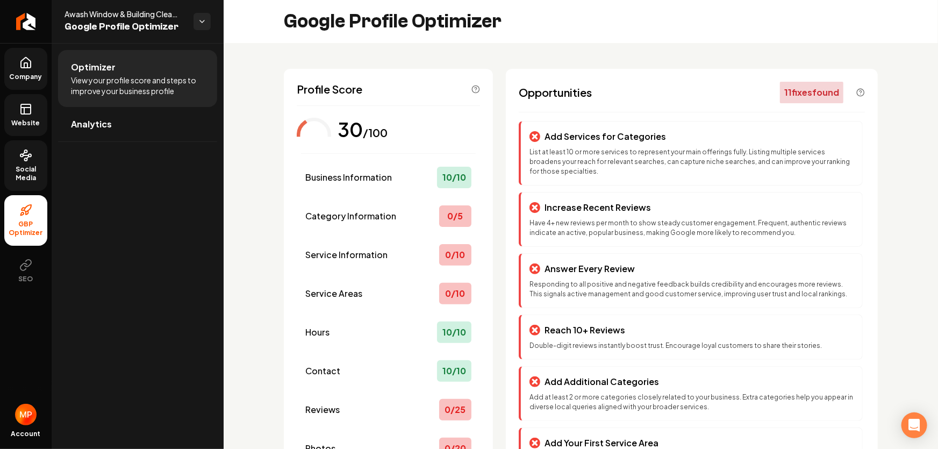
click at [21, 66] on icon at bounding box center [25, 62] width 13 height 13
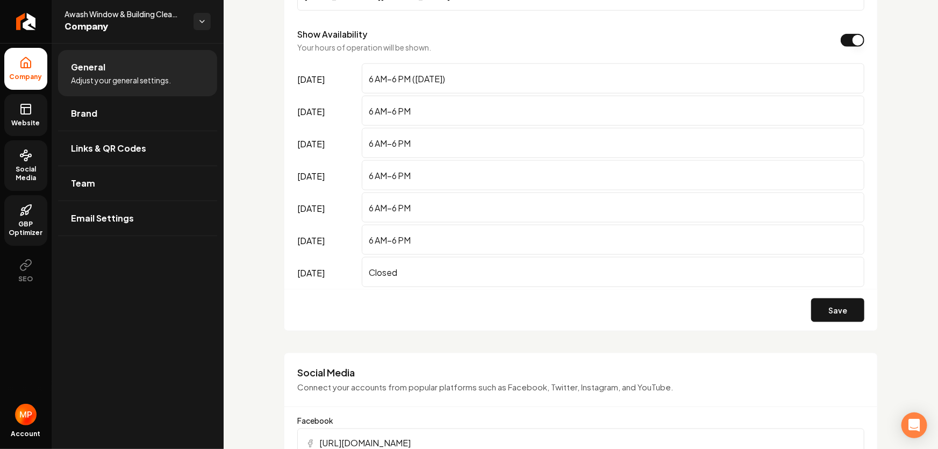
scroll to position [439, 0]
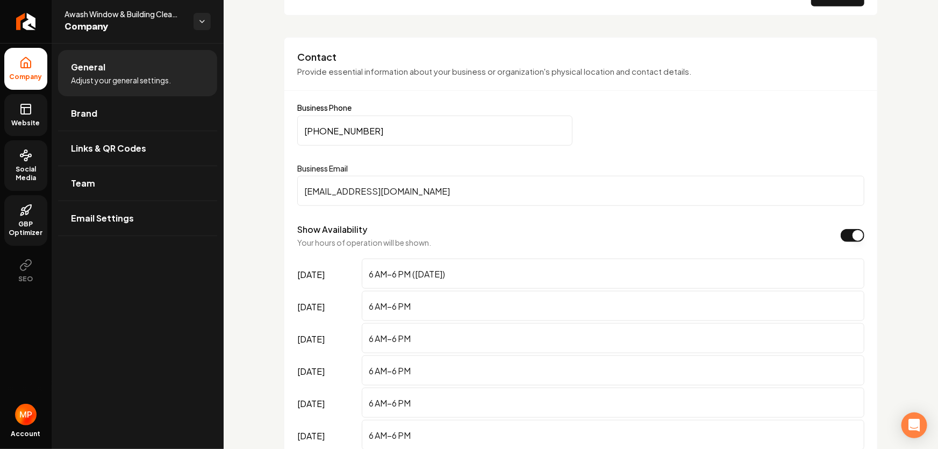
click at [28, 166] on span "Social Media" at bounding box center [25, 173] width 43 height 17
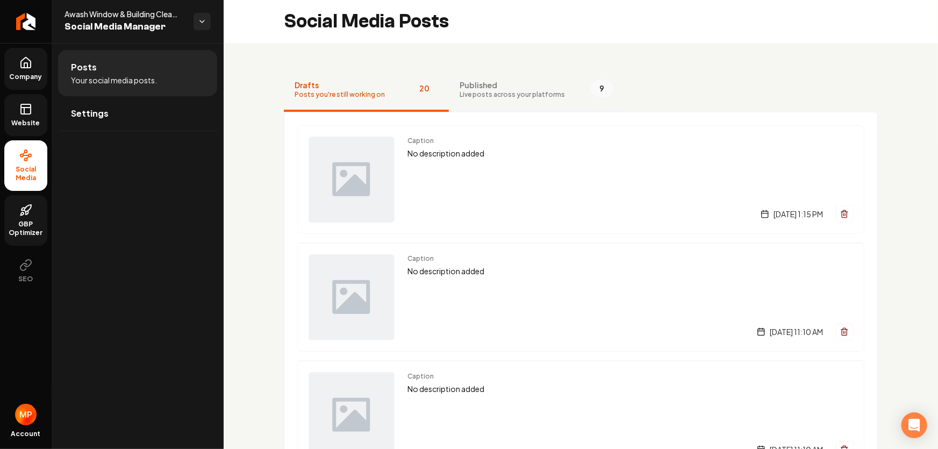
click at [483, 95] on span "Live posts across your platforms" at bounding box center [511, 94] width 105 height 9
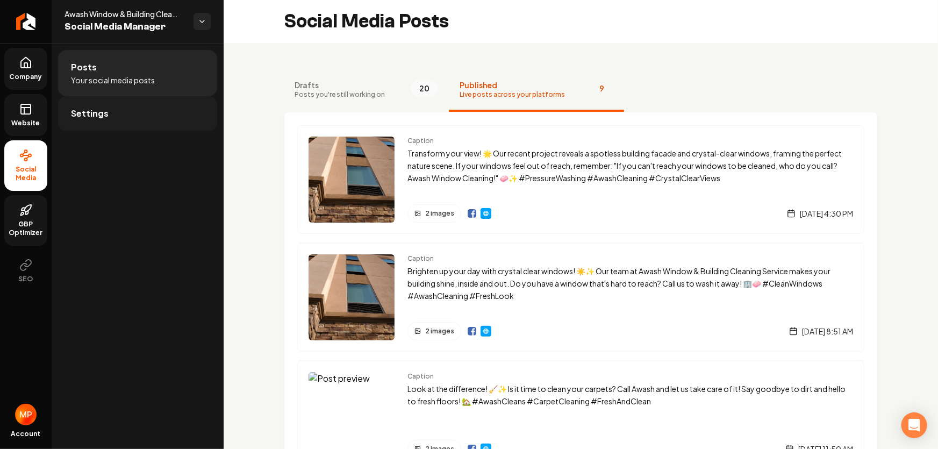
click at [81, 114] on span "Settings" at bounding box center [90, 113] width 38 height 13
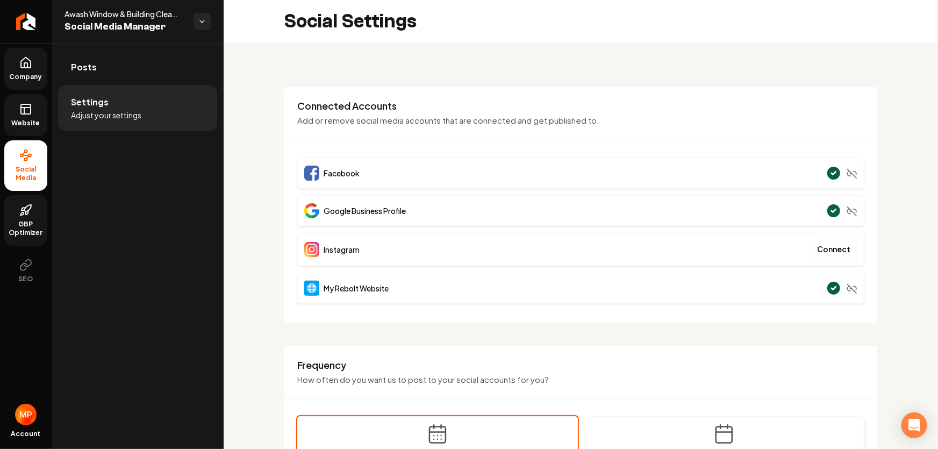
scroll to position [195, 0]
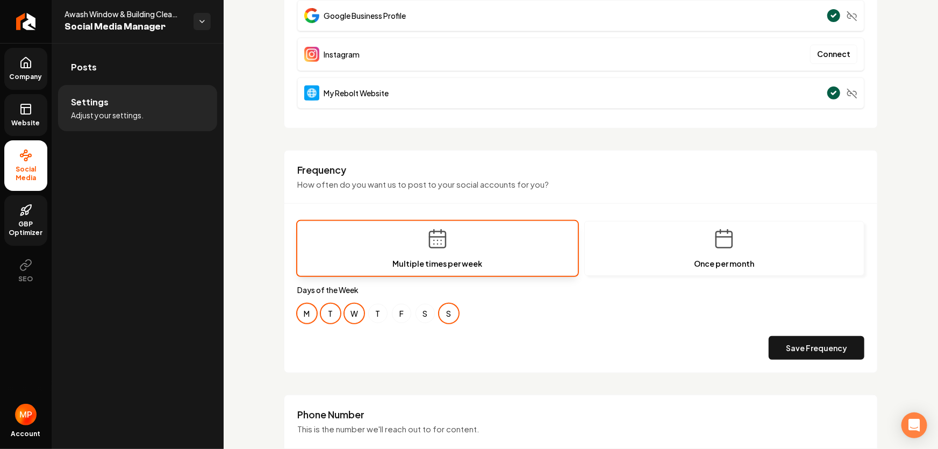
click at [304, 312] on button "M" at bounding box center [306, 313] width 19 height 19
click at [334, 313] on button "T" at bounding box center [330, 313] width 19 height 19
click at [450, 314] on button "S" at bounding box center [448, 313] width 19 height 19
click at [784, 344] on button "Save Frequency" at bounding box center [816, 348] width 96 height 24
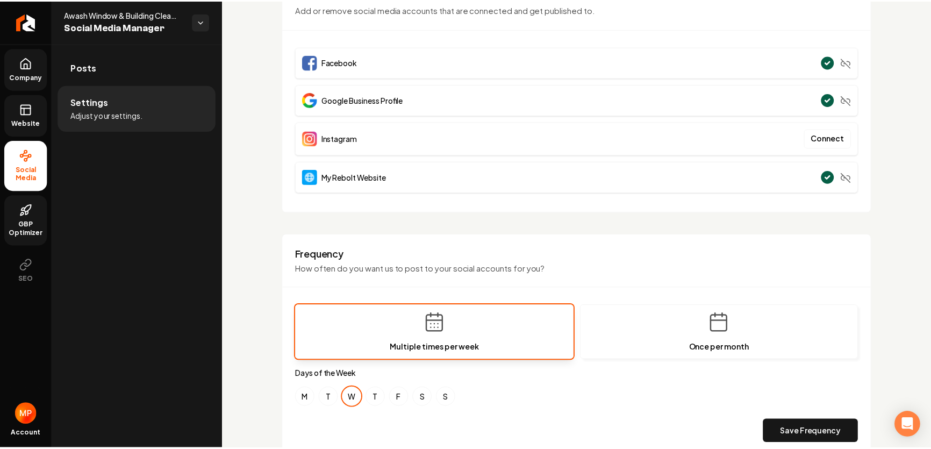
scroll to position [0, 0]
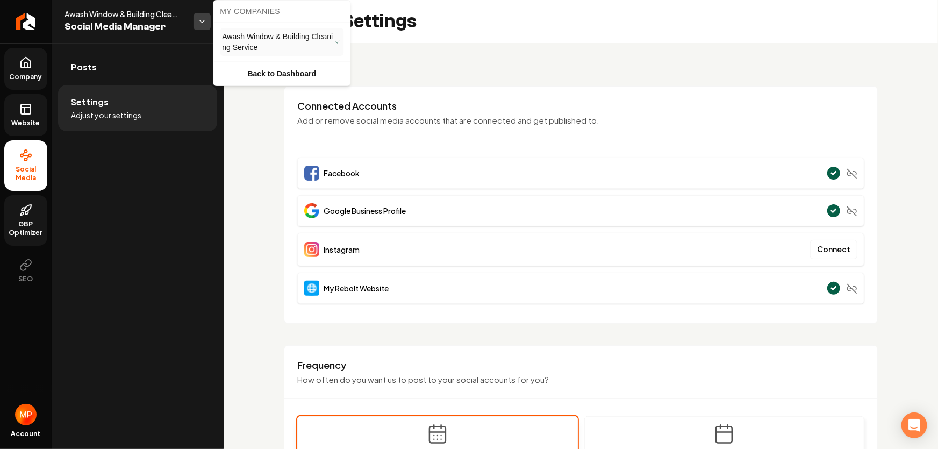
click at [200, 19] on html "**********" at bounding box center [469, 224] width 938 height 449
click at [247, 73] on link "Back to Dashboard" at bounding box center [281, 73] width 132 height 19
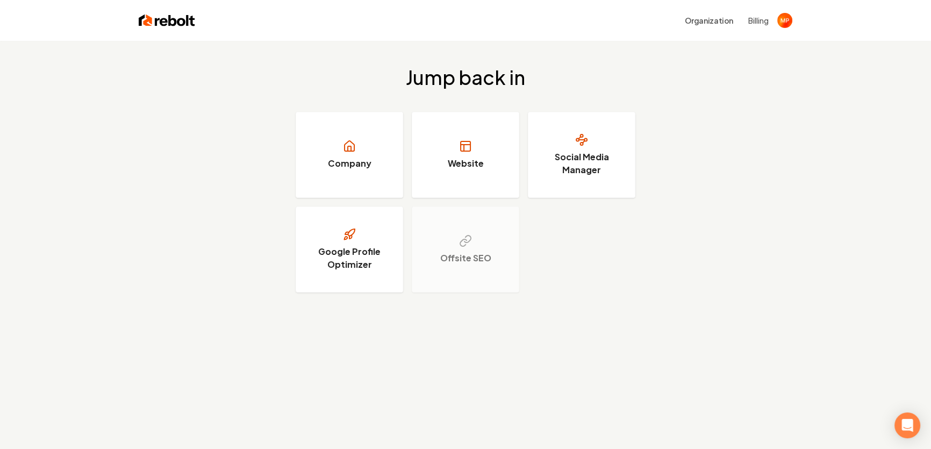
click at [756, 20] on button "Billing" at bounding box center [758, 20] width 20 height 11
click at [169, 19] on img at bounding box center [167, 20] width 56 height 15
click at [906, 426] on icon "Open Intercom Messenger" at bounding box center [906, 425] width 12 height 14
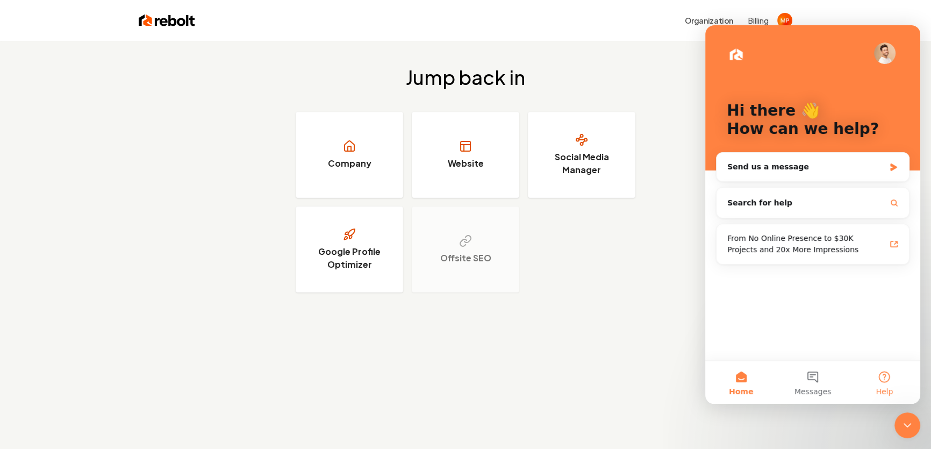
click at [884, 379] on button "Help" at bounding box center [883, 382] width 71 height 43
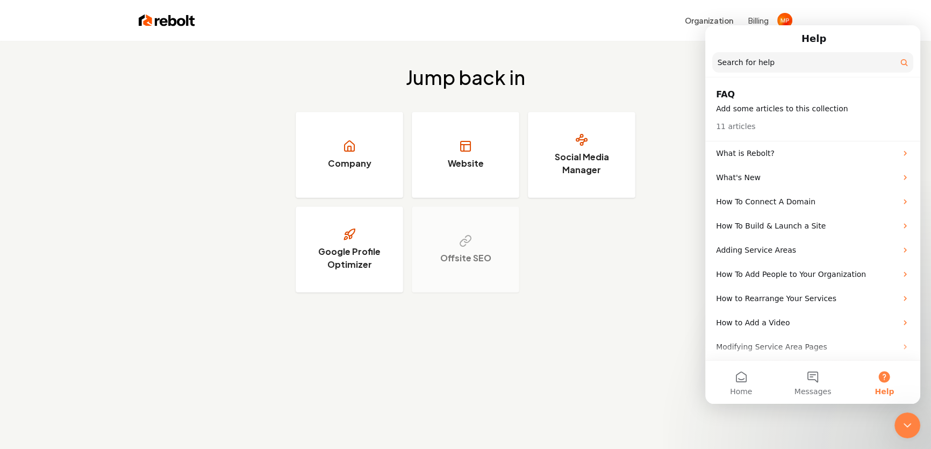
scroll to position [51, 0]
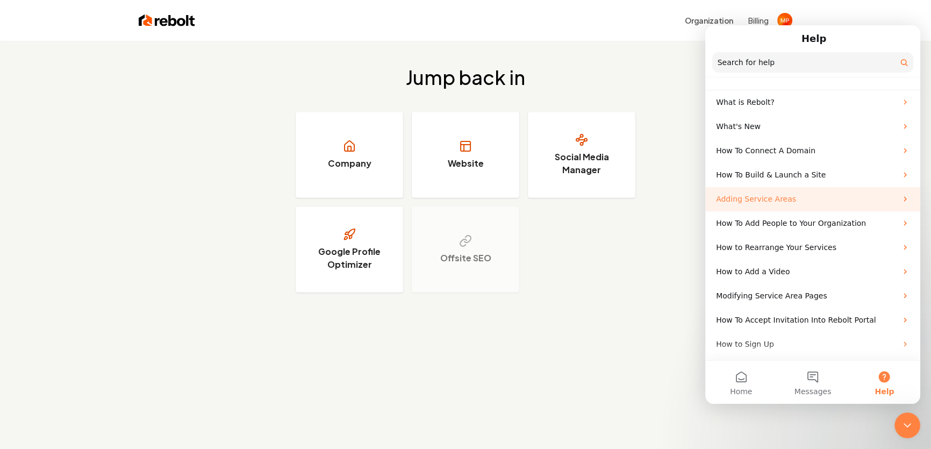
click at [742, 199] on p "Adding Service Areas" at bounding box center [806, 198] width 181 height 11
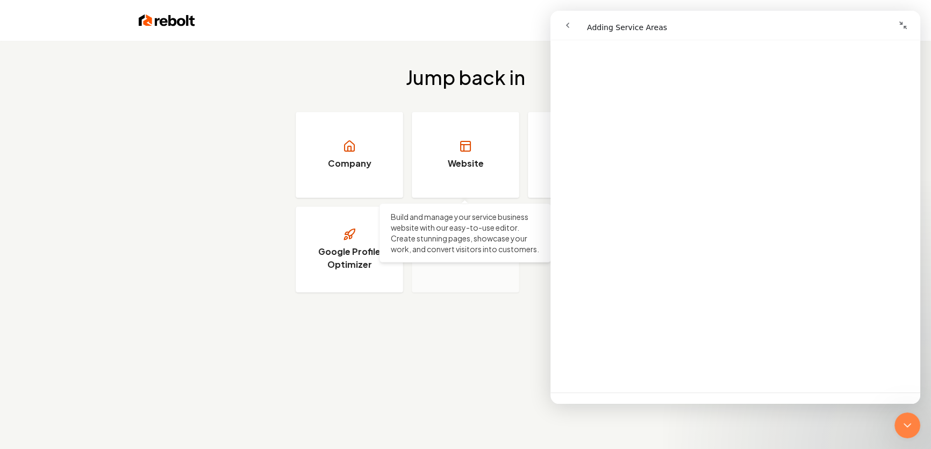
scroll to position [0, 0]
